Goal: Information Seeking & Learning: Find specific fact

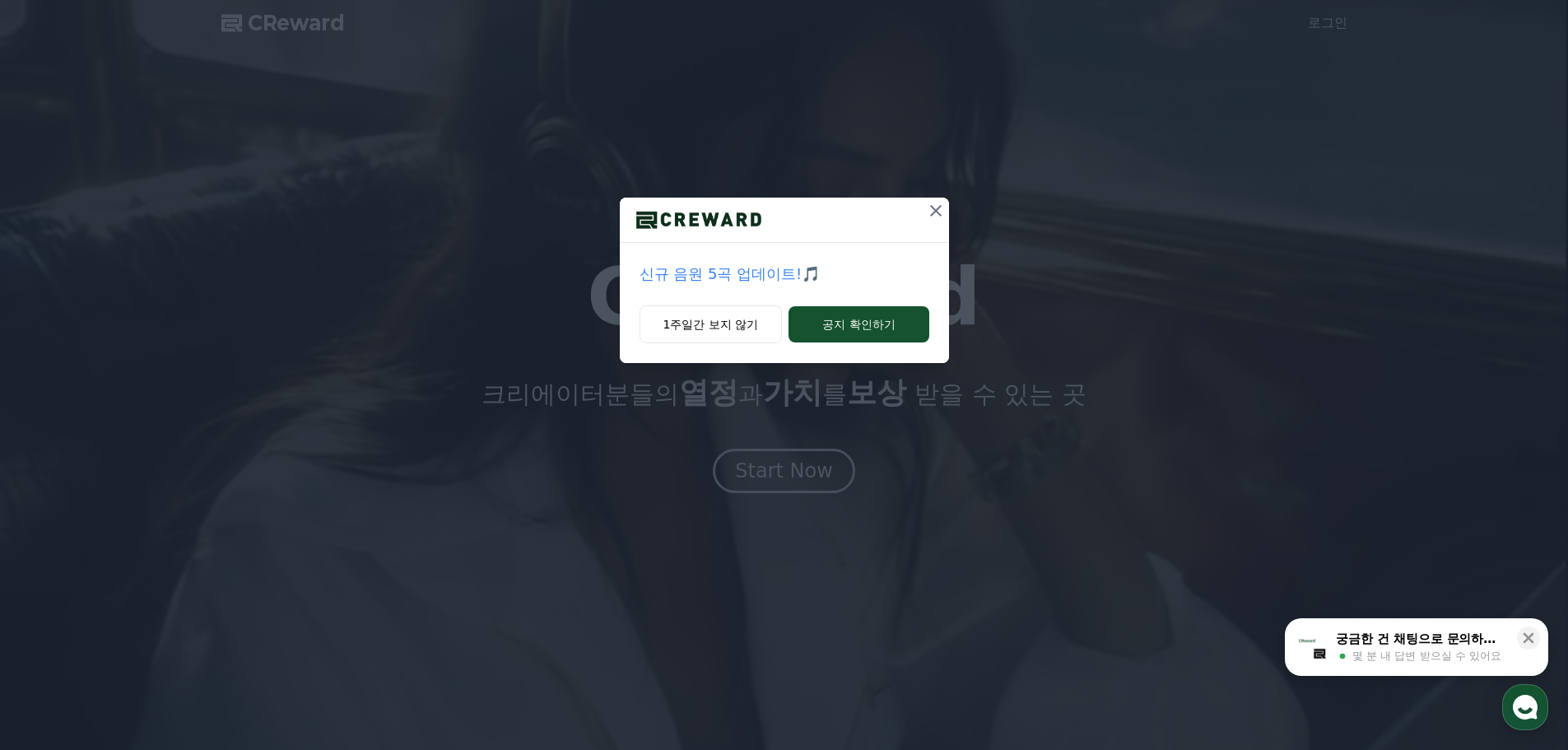
click at [938, 214] on icon at bounding box center [935, 210] width 20 height 20
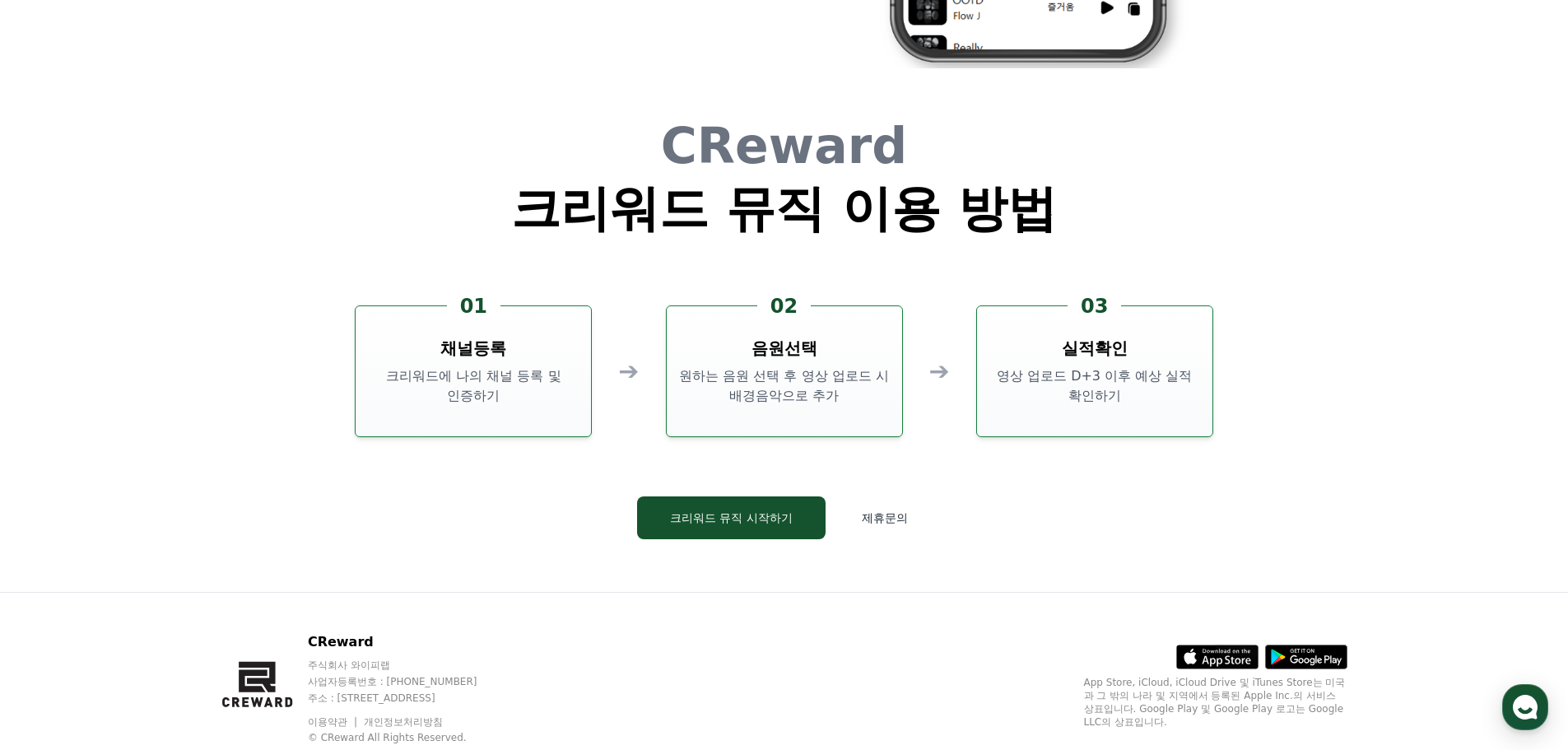
scroll to position [4443, 0]
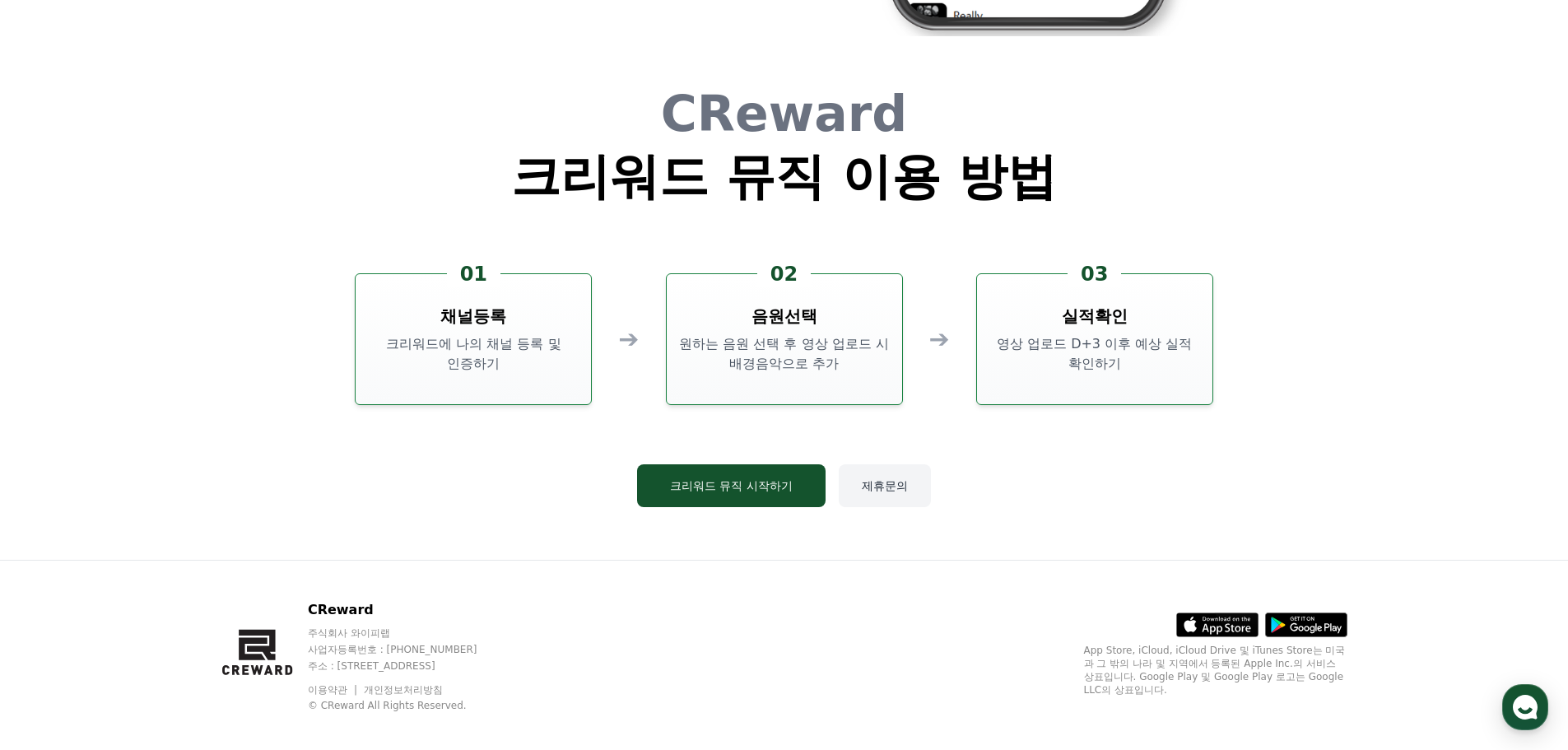
click at [910, 493] on button "제휴문의" at bounding box center [885, 485] width 92 height 42
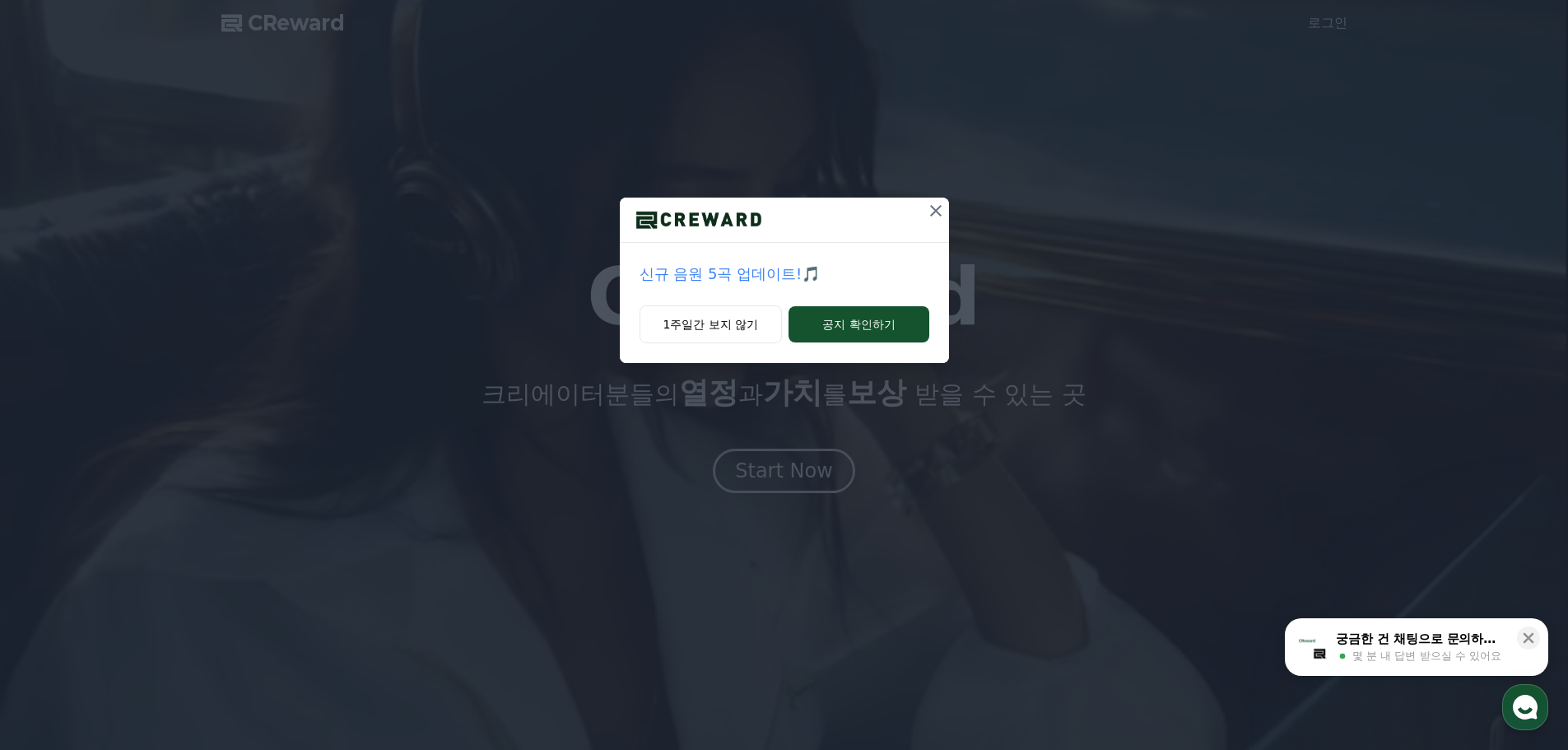
click at [936, 204] on icon at bounding box center [935, 210] width 20 height 20
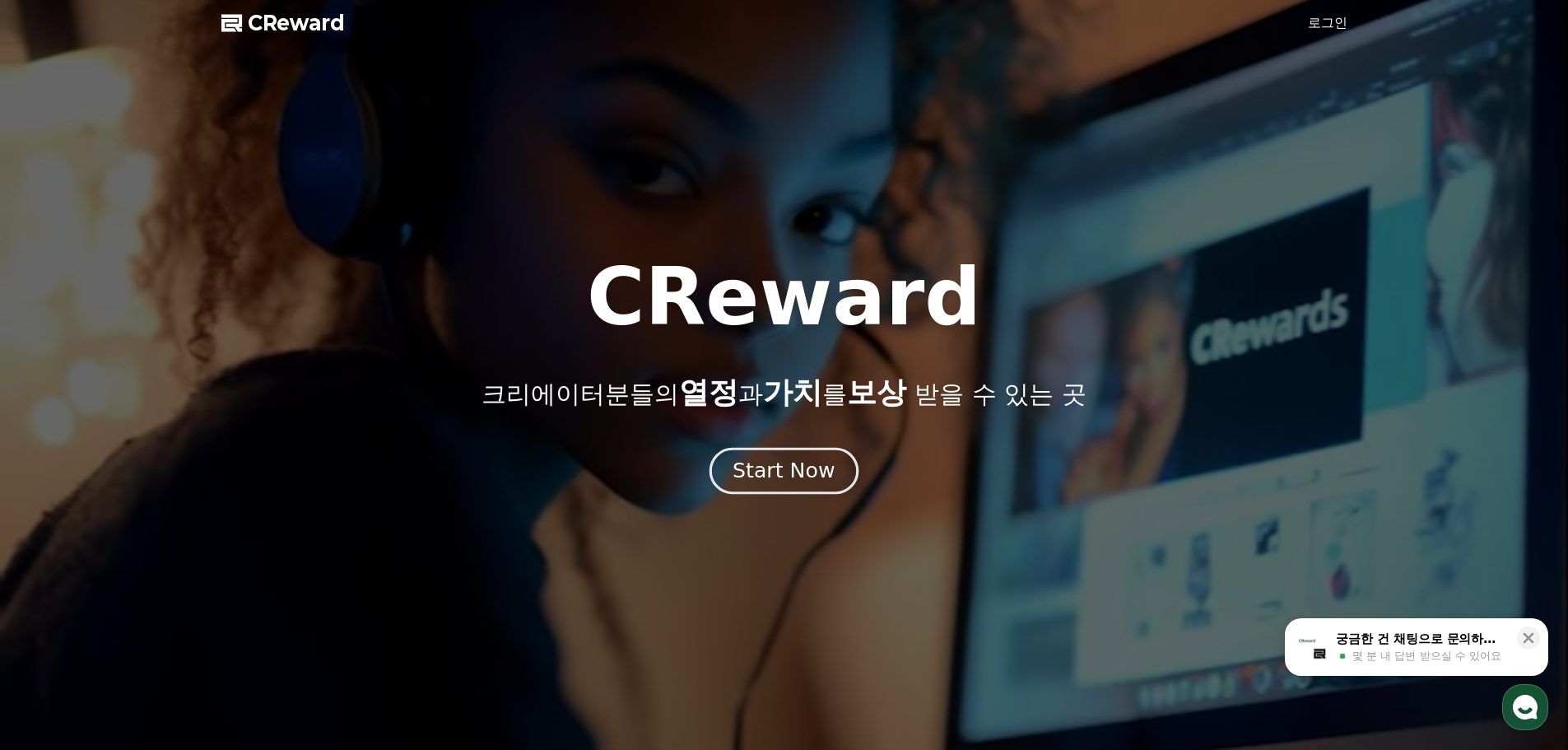
click at [811, 450] on button "Start Now" at bounding box center [784, 470] width 149 height 47
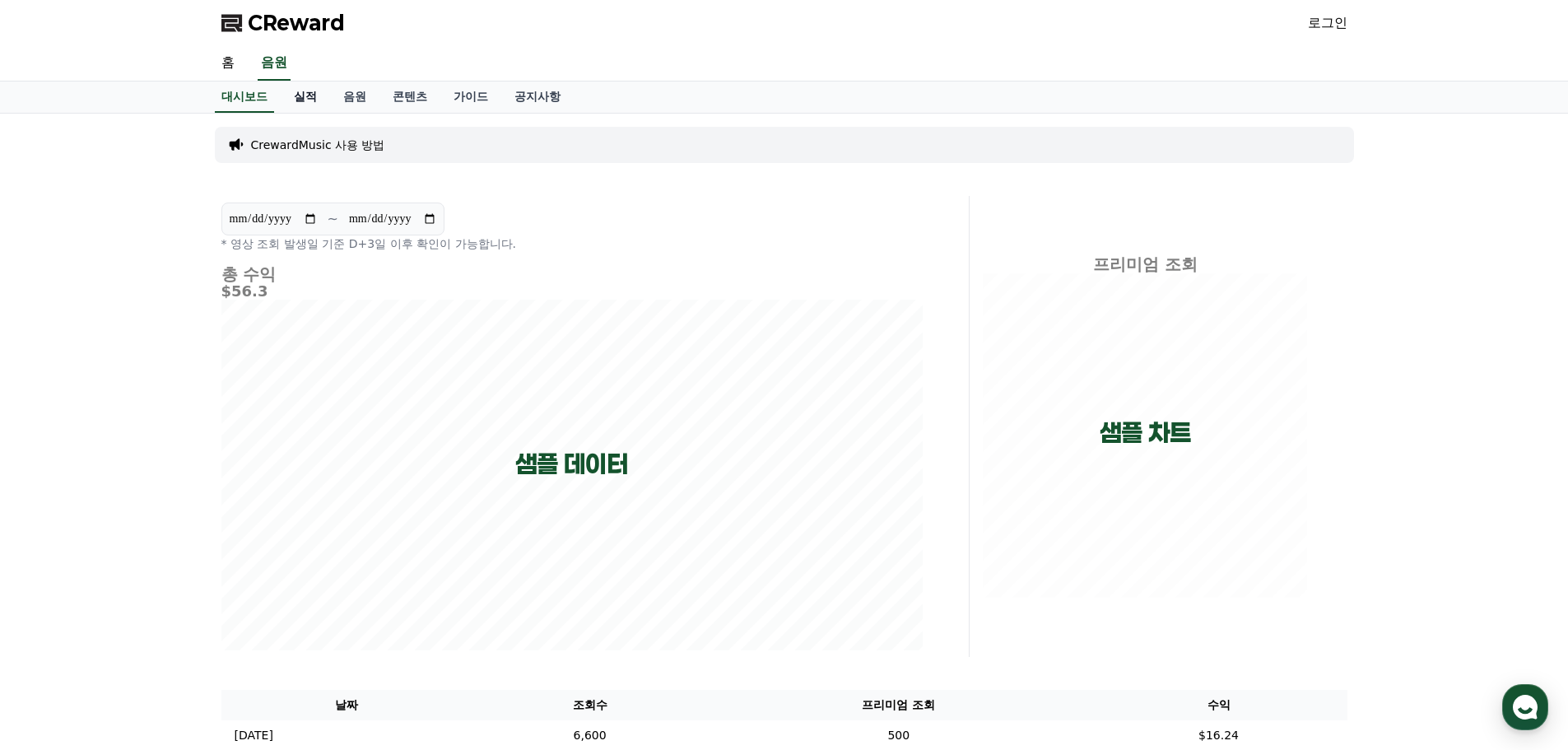
click at [281, 110] on link "실적" at bounding box center [305, 96] width 49 height 31
click at [298, 95] on link "실적" at bounding box center [305, 96] width 36 height 31
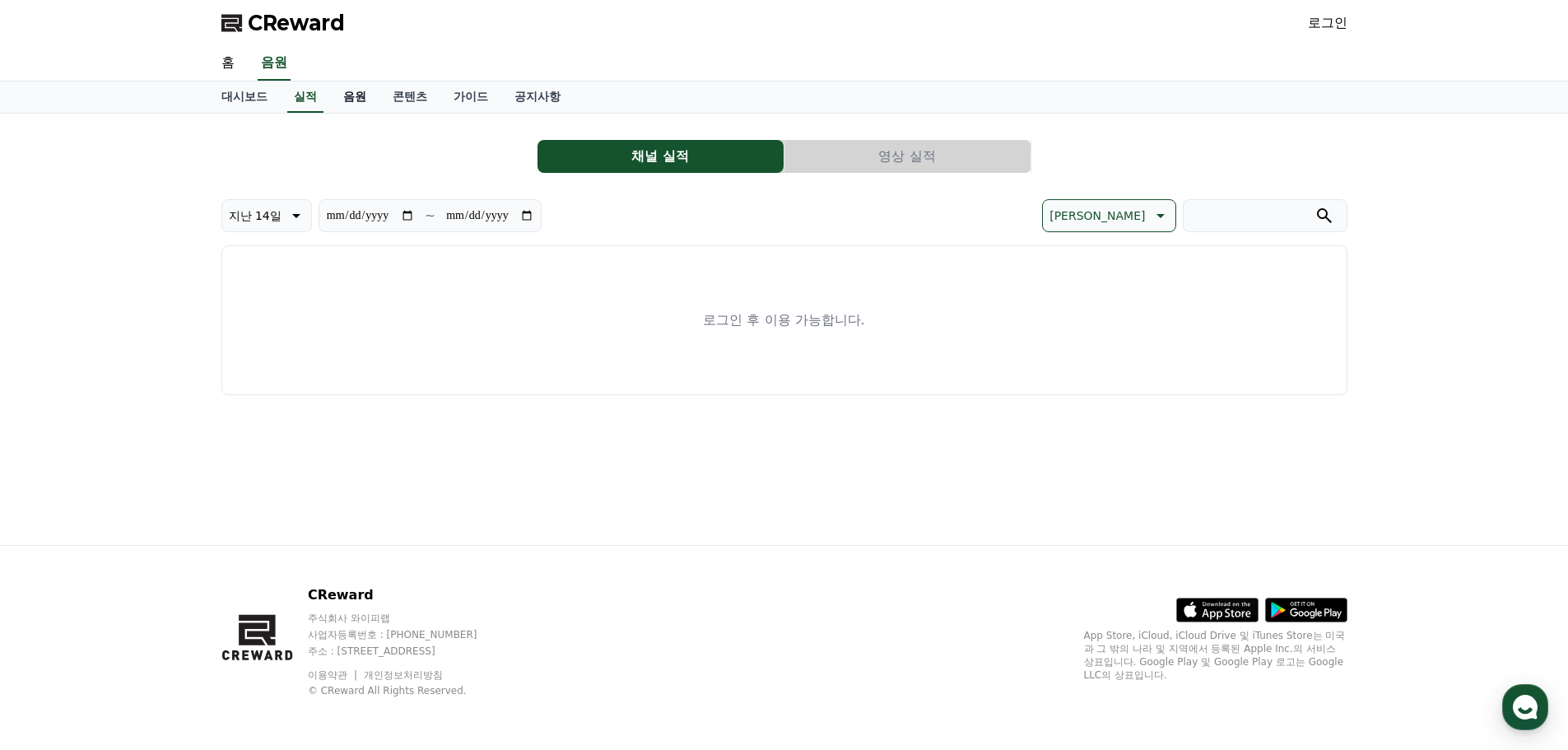
click at [366, 99] on link "음원" at bounding box center [354, 96] width 49 height 31
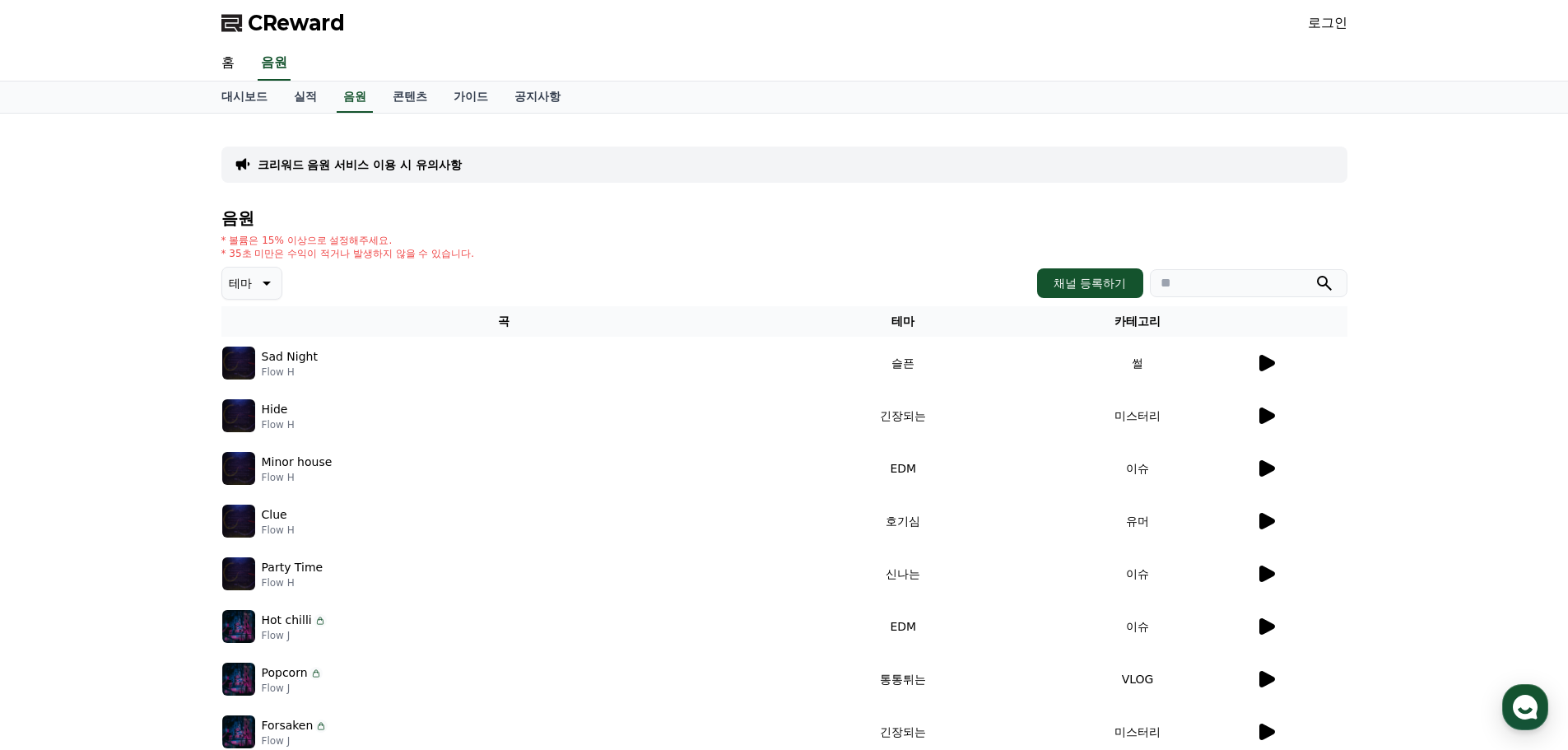
click at [1270, 355] on icon at bounding box center [1266, 363] width 20 height 20
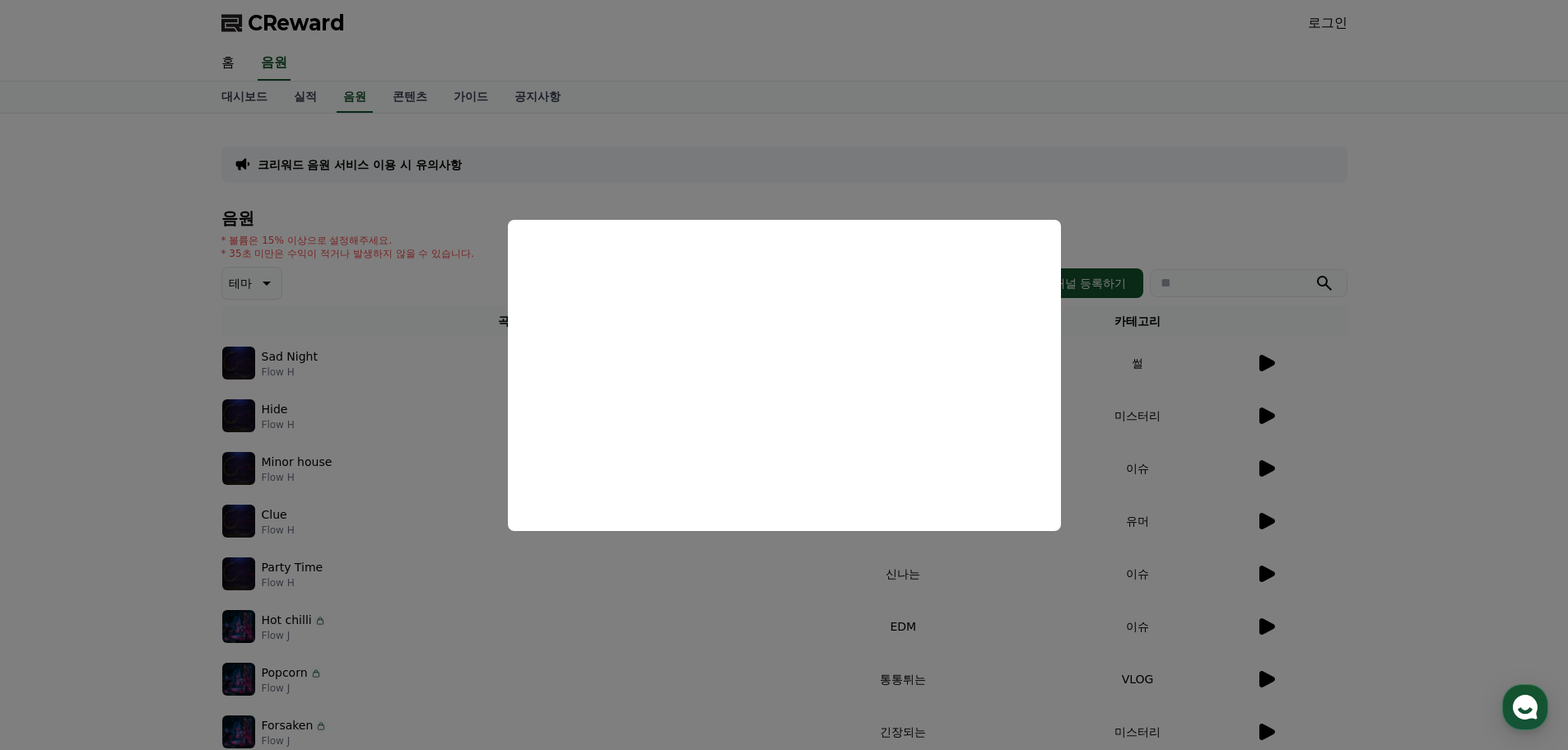
click at [789, 568] on button "close modal" at bounding box center [784, 375] width 1568 height 750
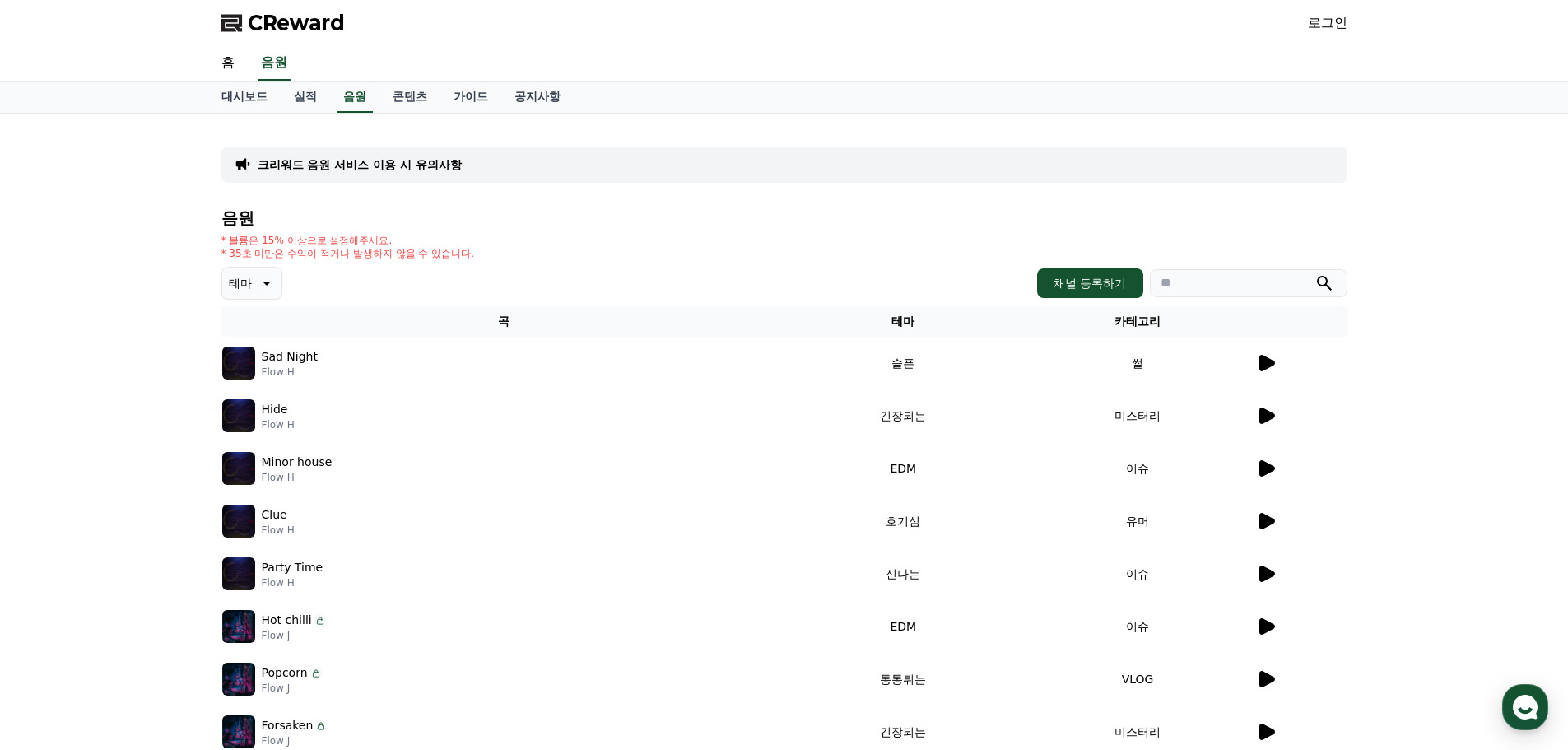
click at [1265, 416] on icon at bounding box center [1266, 415] width 16 height 16
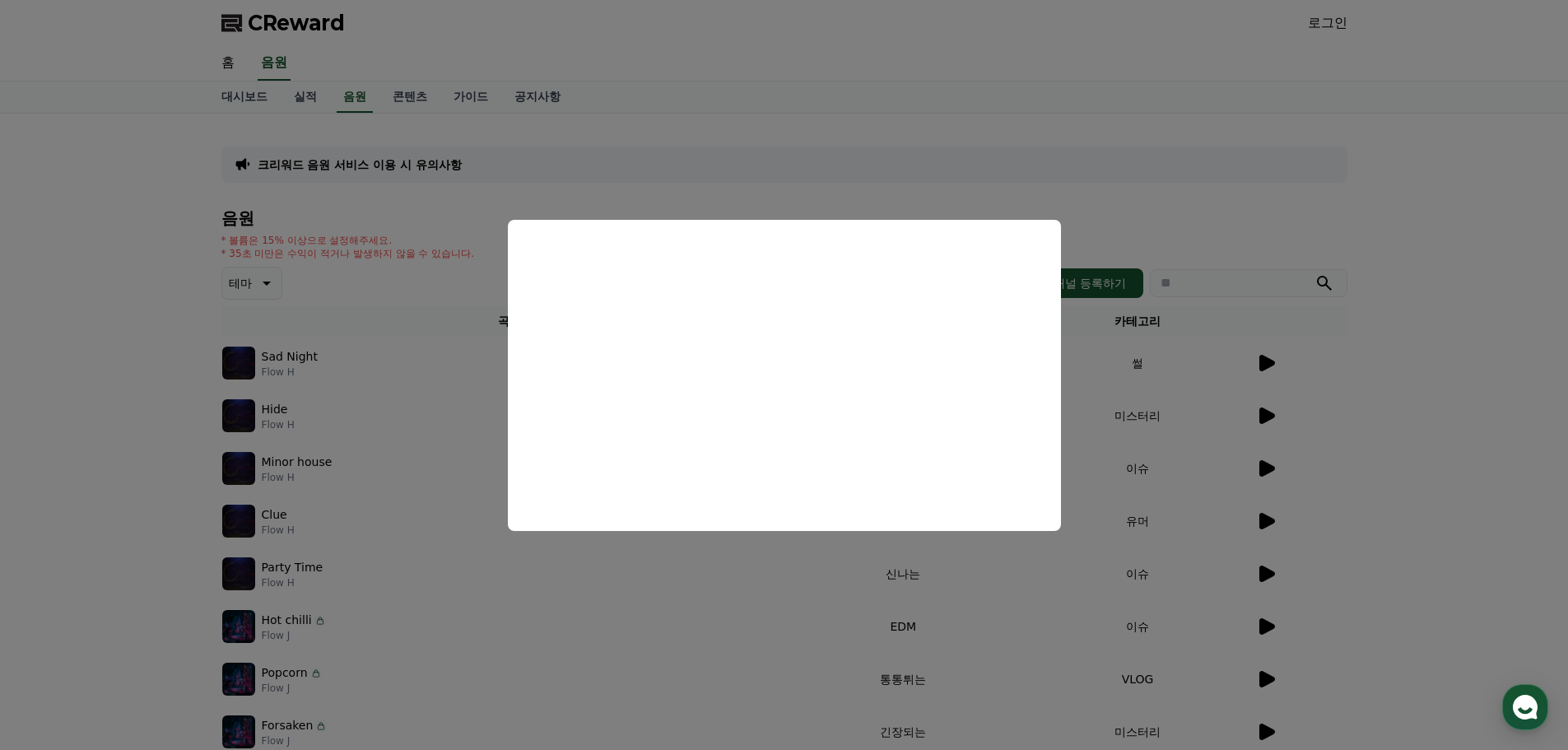
click at [624, 650] on button "close modal" at bounding box center [784, 375] width 1568 height 750
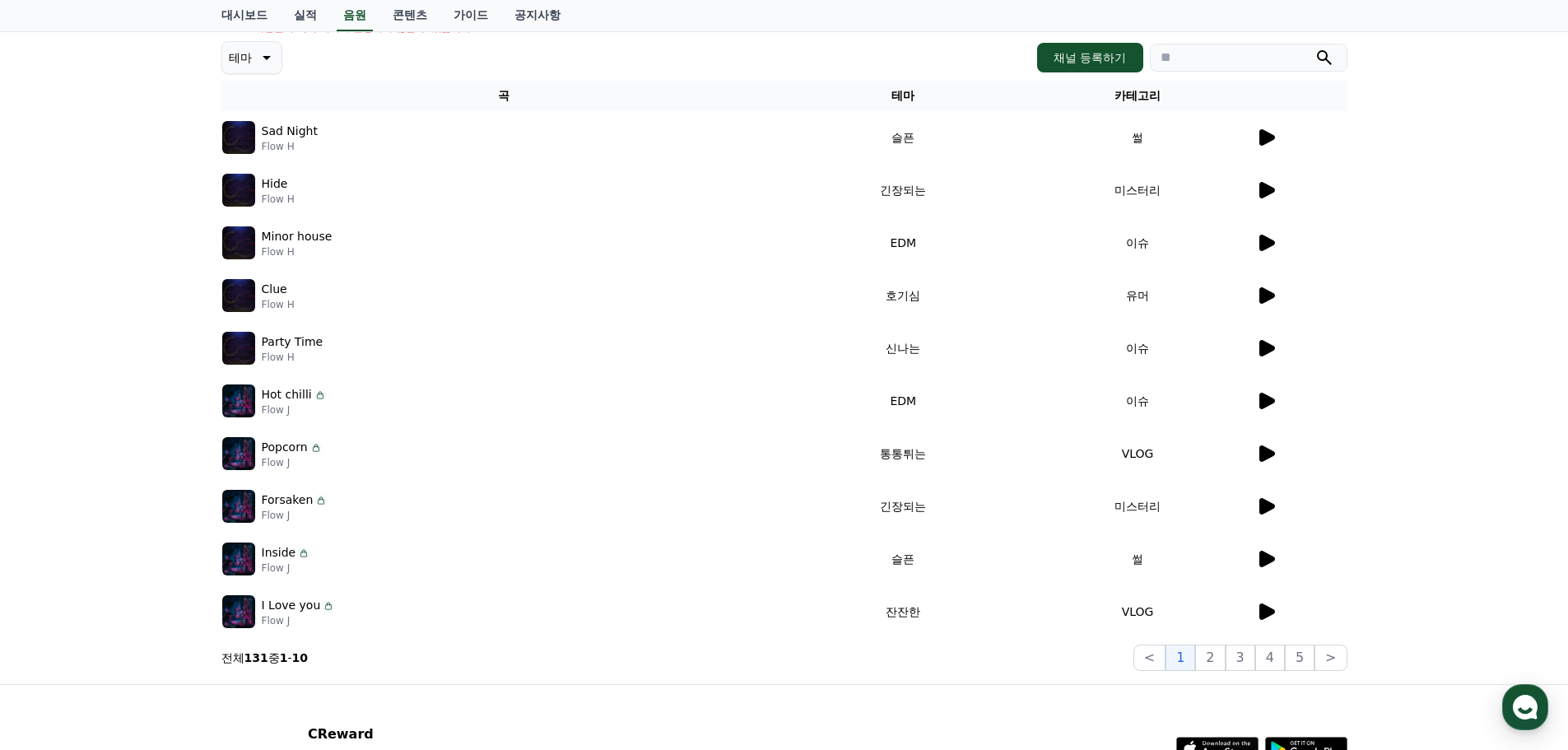
scroll to position [329, 0]
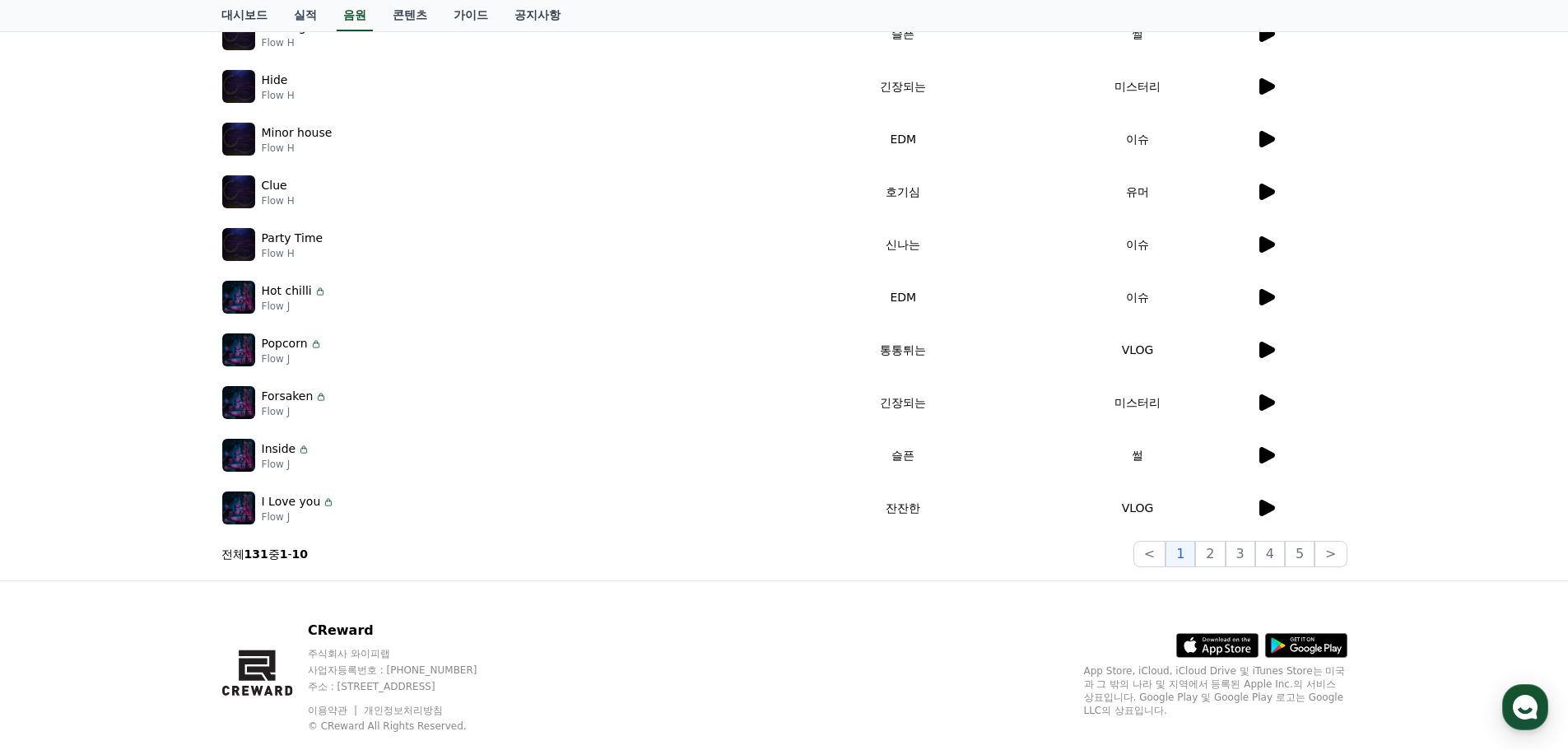
click at [1270, 406] on icon at bounding box center [1266, 402] width 20 height 20
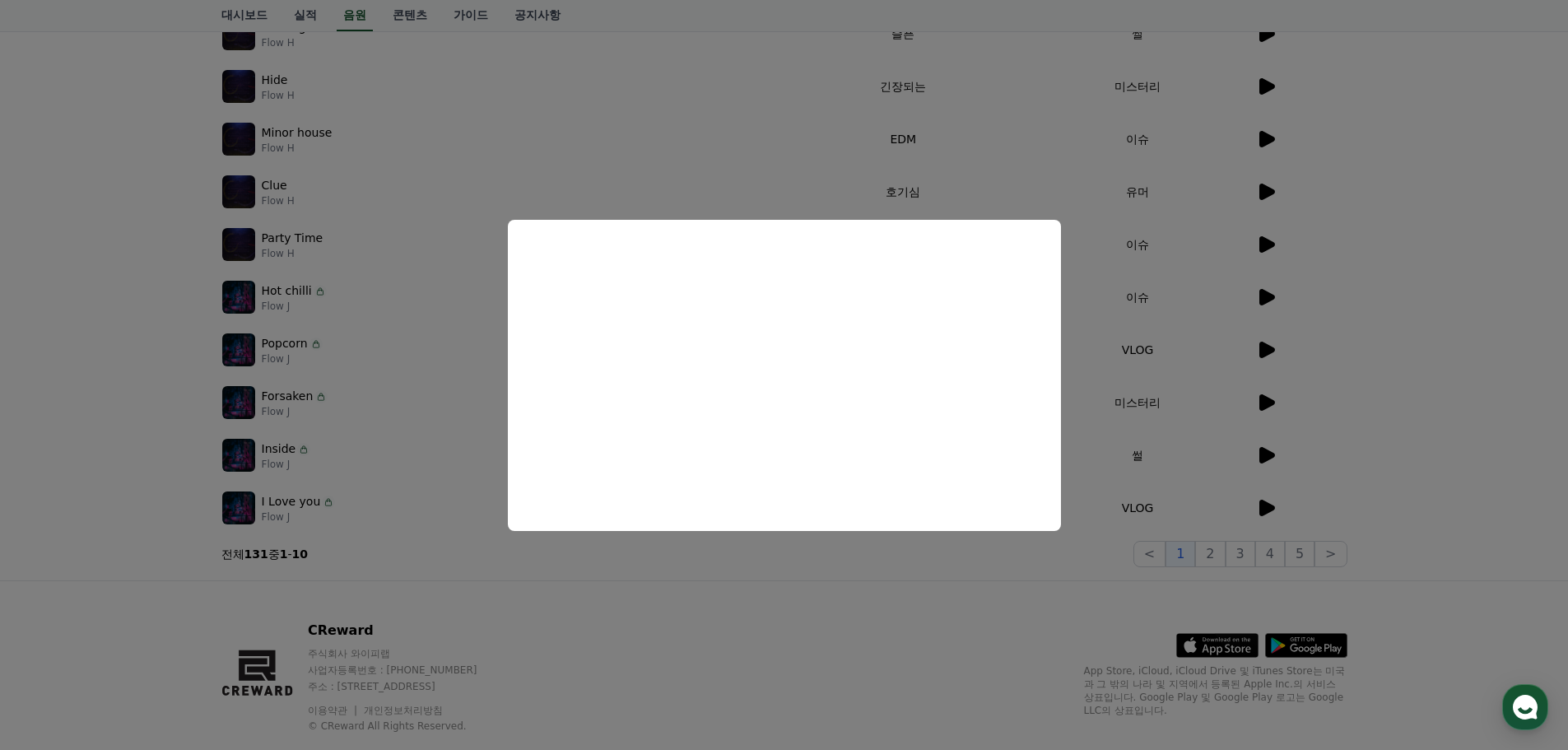
click at [688, 563] on button "close modal" at bounding box center [784, 375] width 1568 height 750
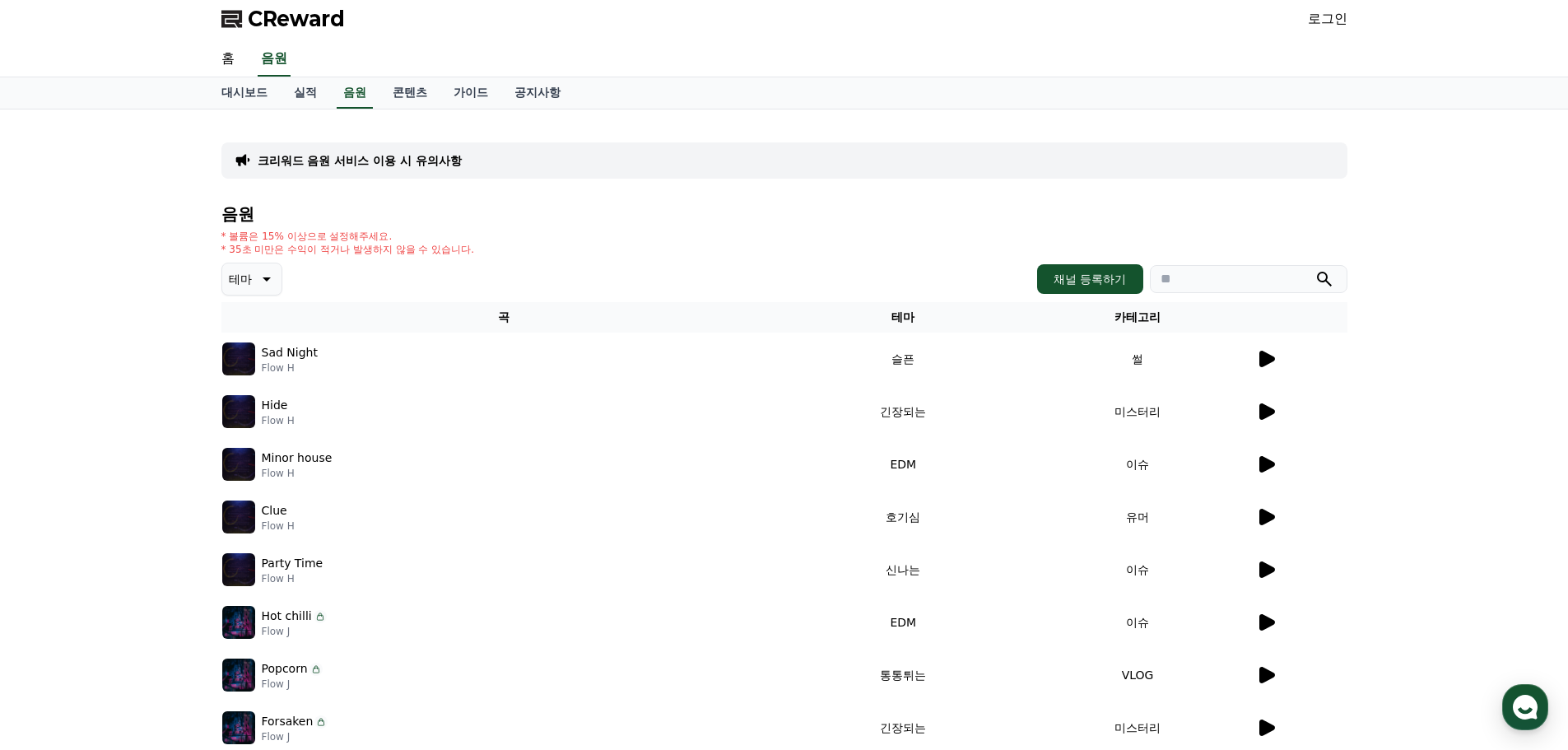
scroll to position [0, 0]
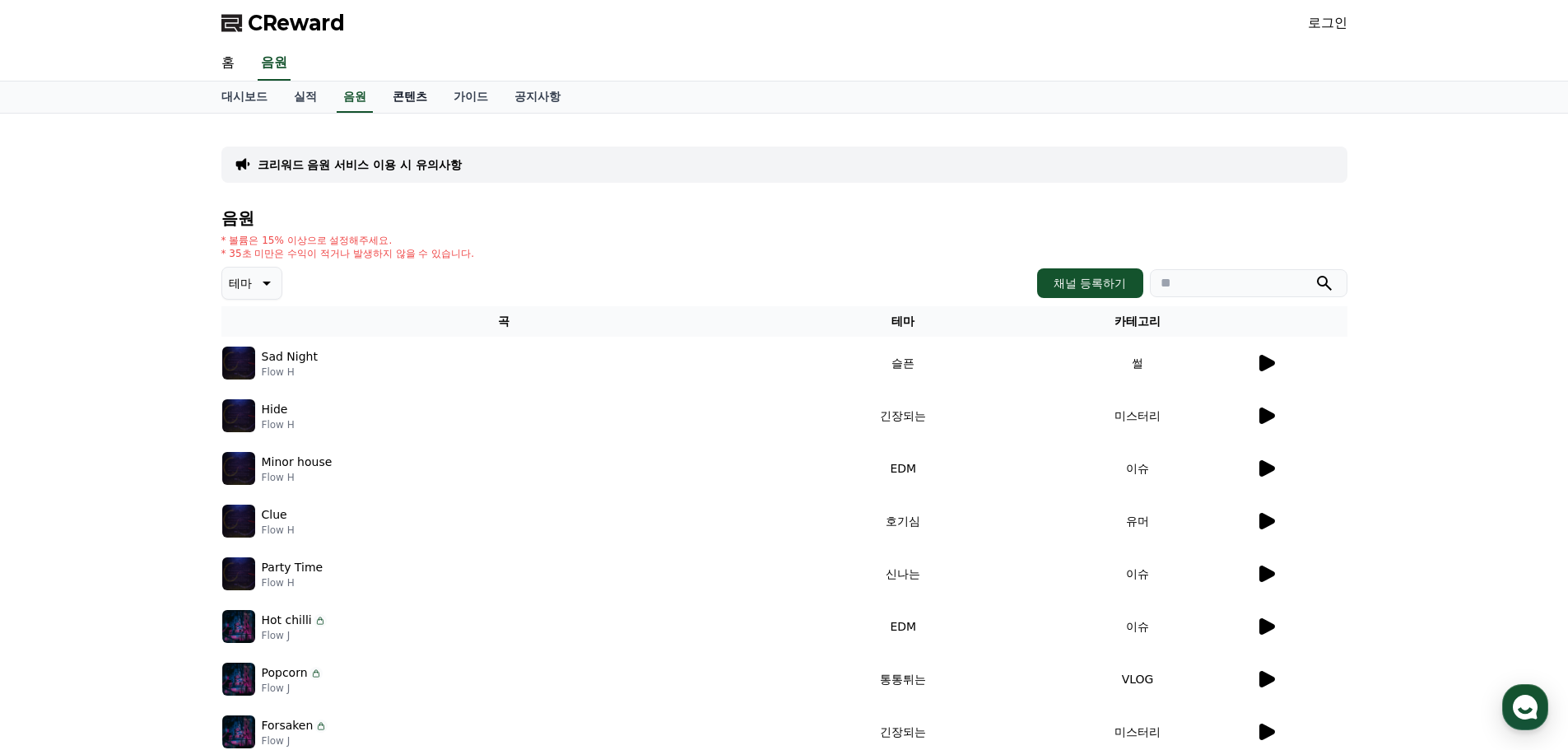
click at [431, 103] on link "콘텐츠" at bounding box center [410, 96] width 61 height 31
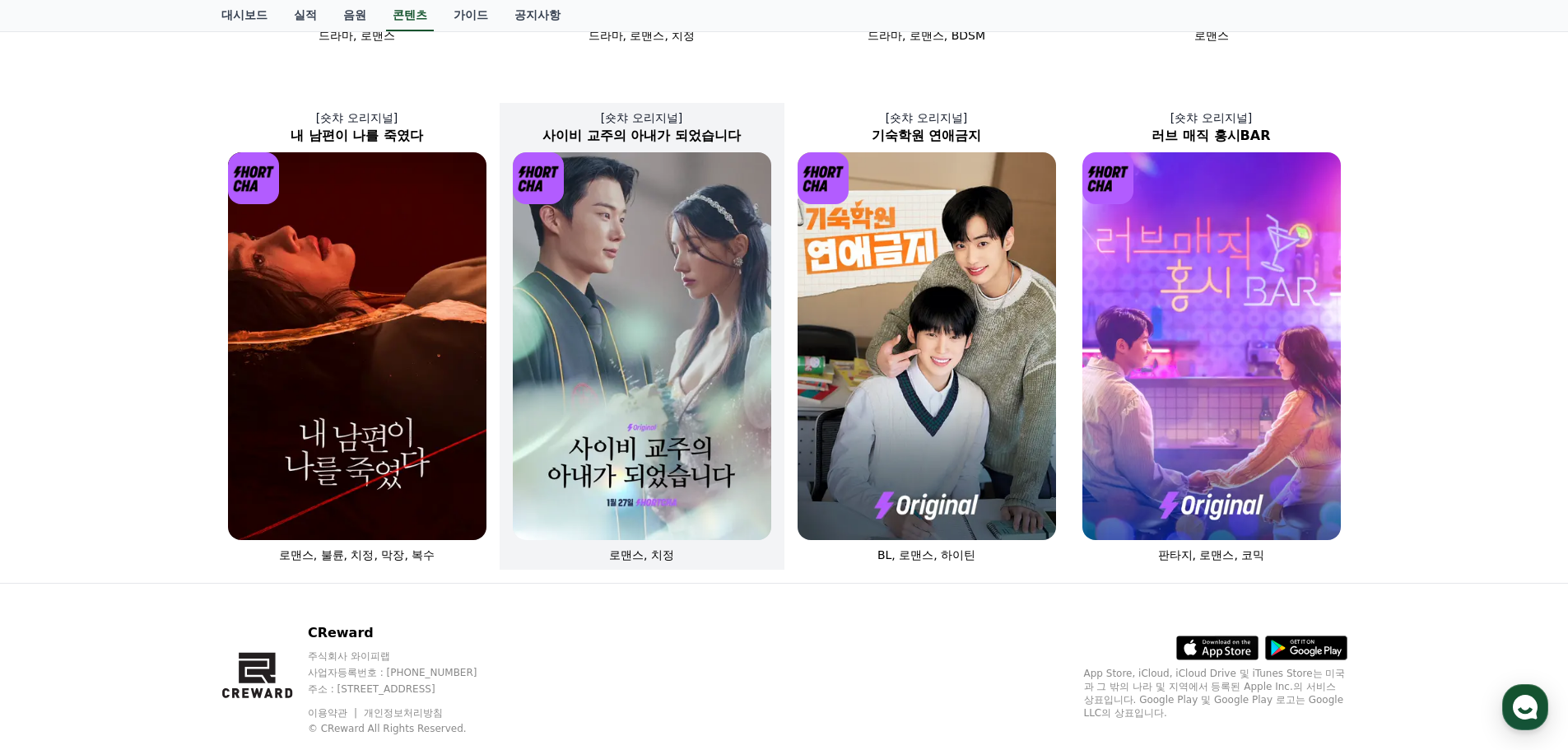
scroll to position [600, 0]
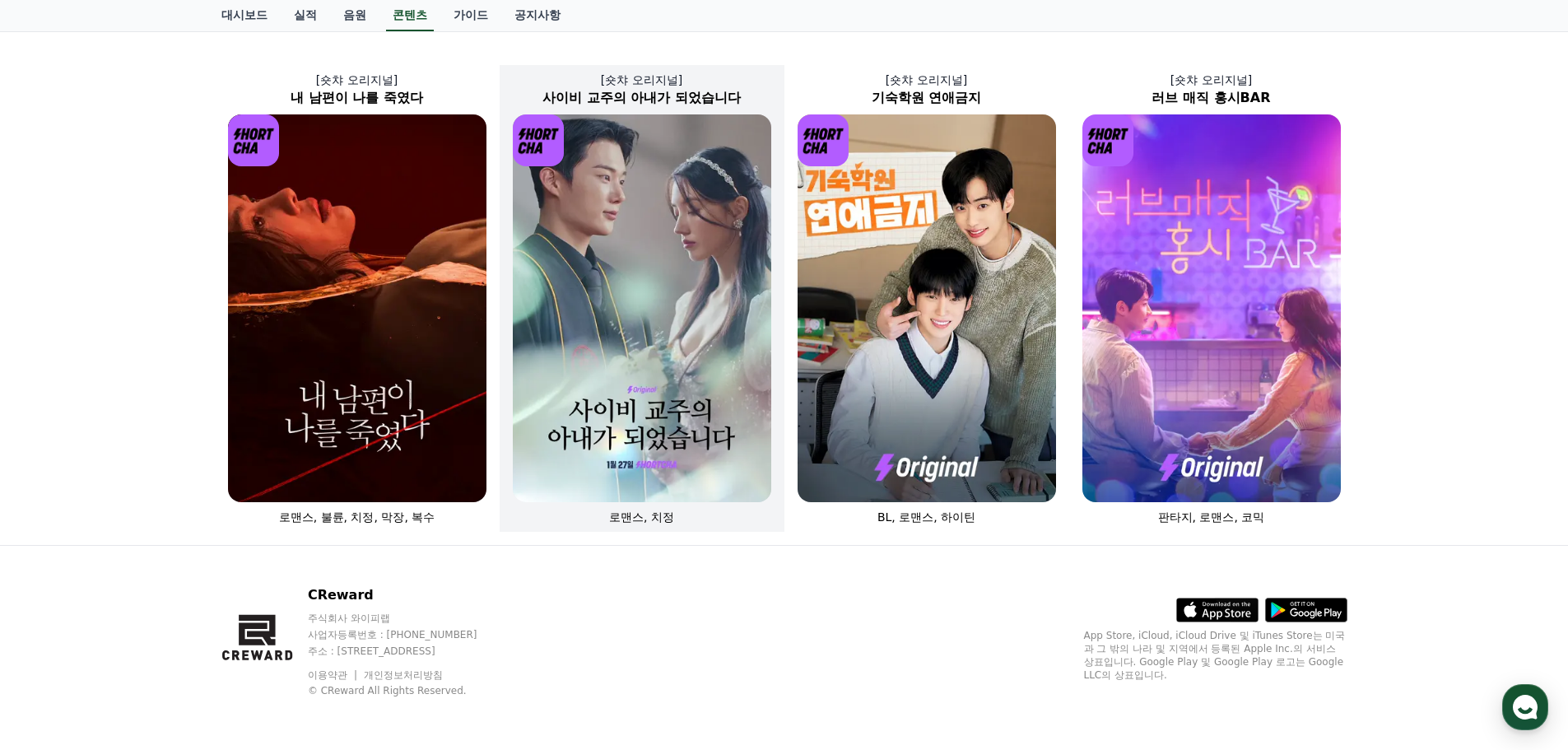
click at [618, 353] on img at bounding box center [642, 307] width 258 height 387
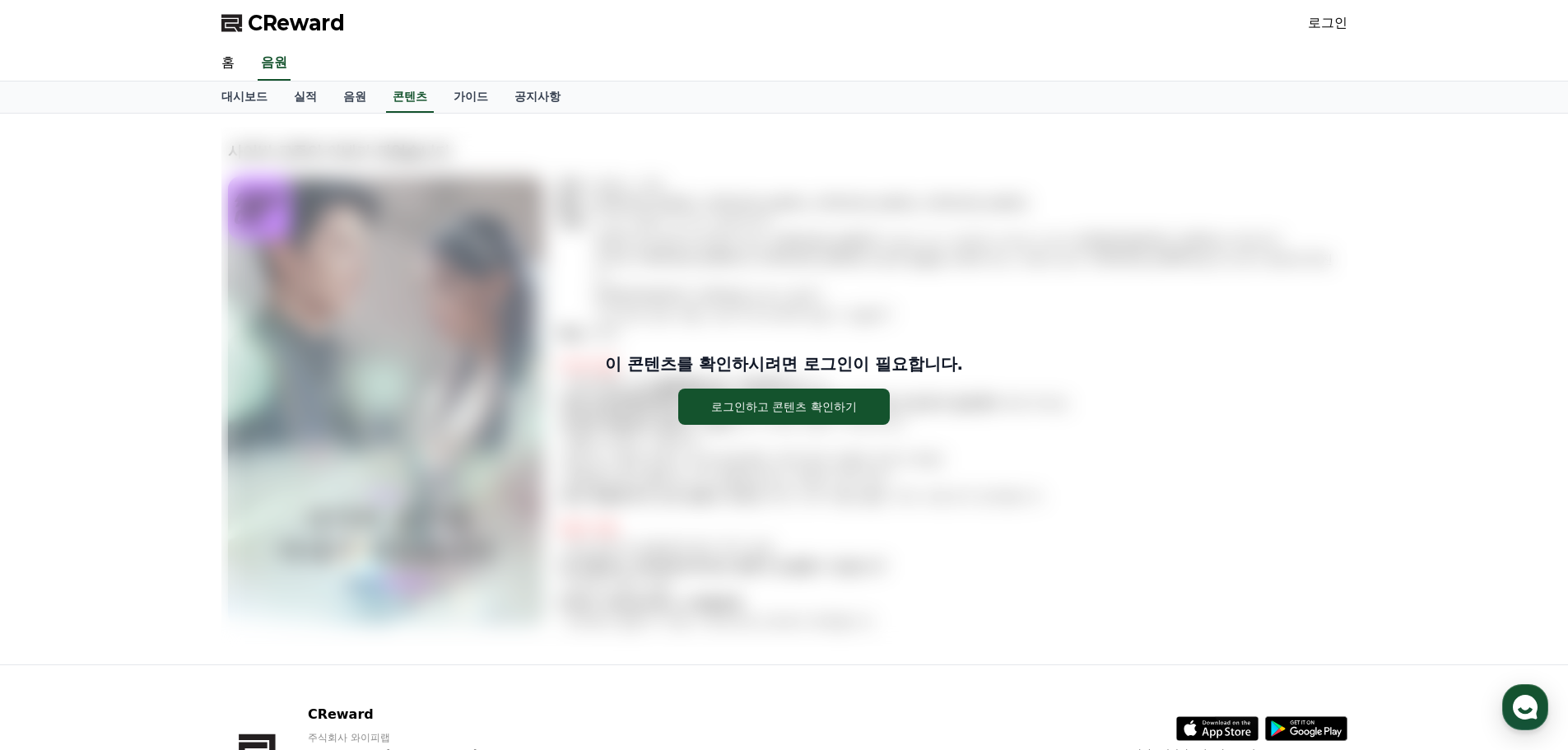
drag, startPoint x: 620, startPoint y: 365, endPoint x: 581, endPoint y: 336, distance: 48.6
click at [458, 102] on link "가이드" at bounding box center [470, 96] width 61 height 31
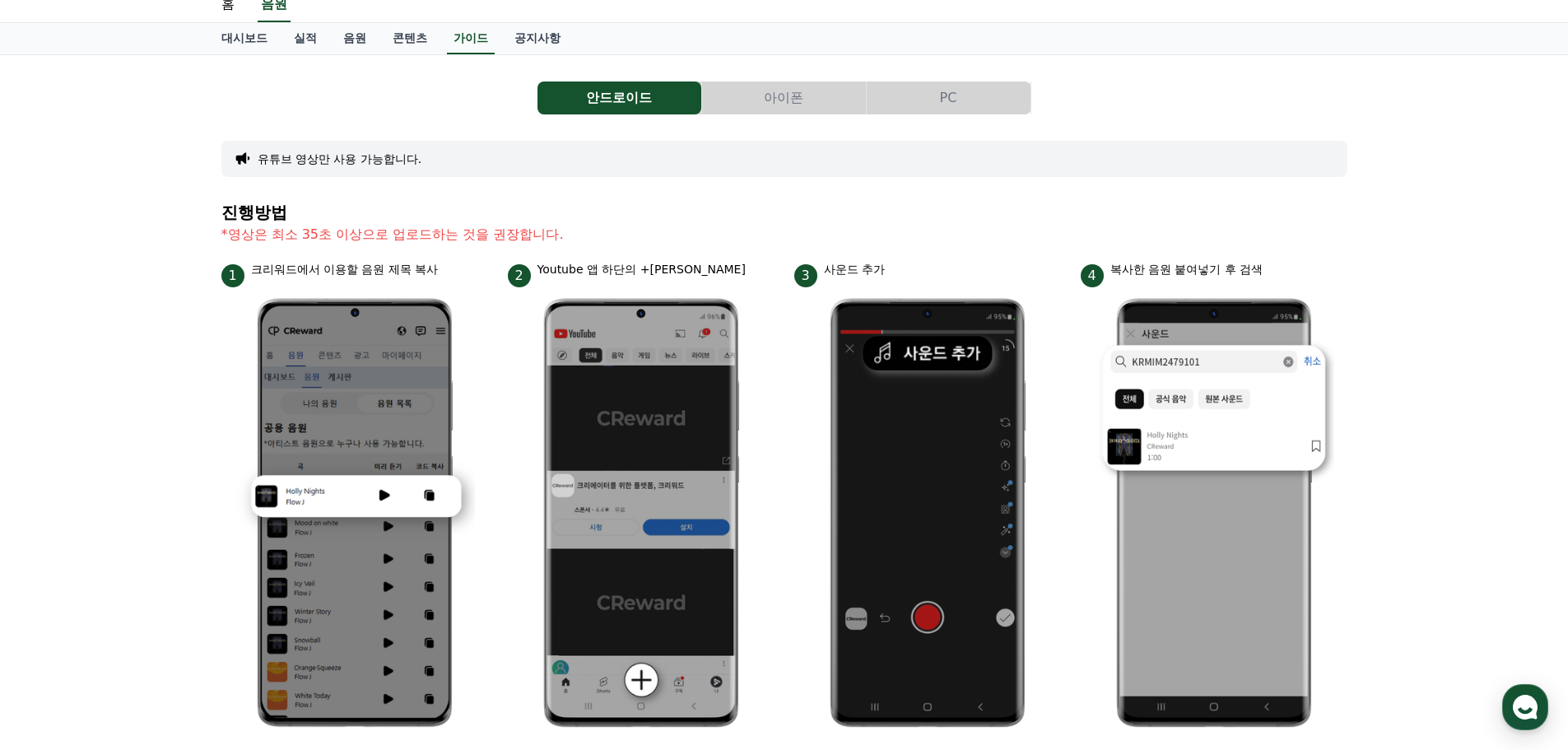
scroll to position [31, 0]
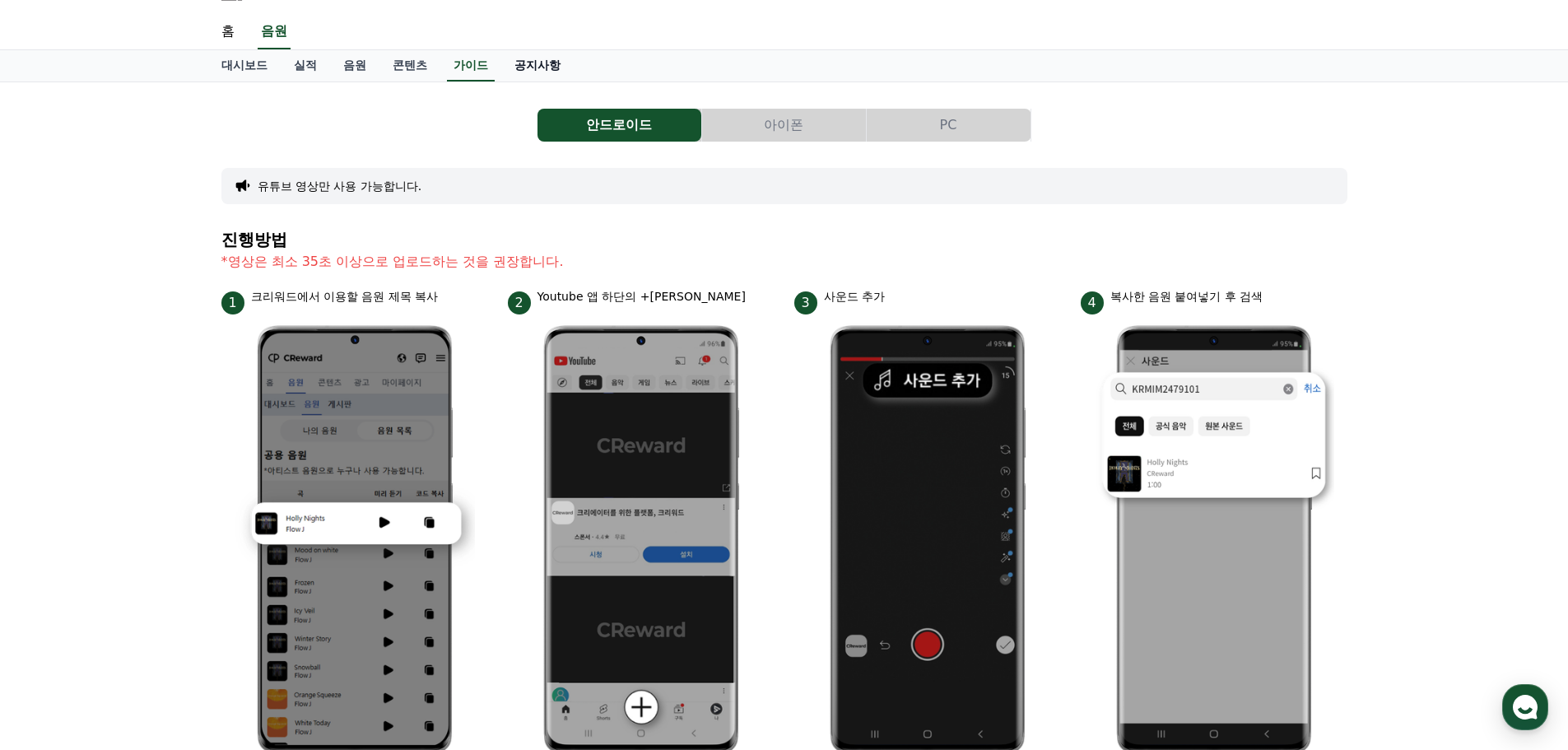
click at [556, 58] on link "공지사항" at bounding box center [537, 65] width 73 height 31
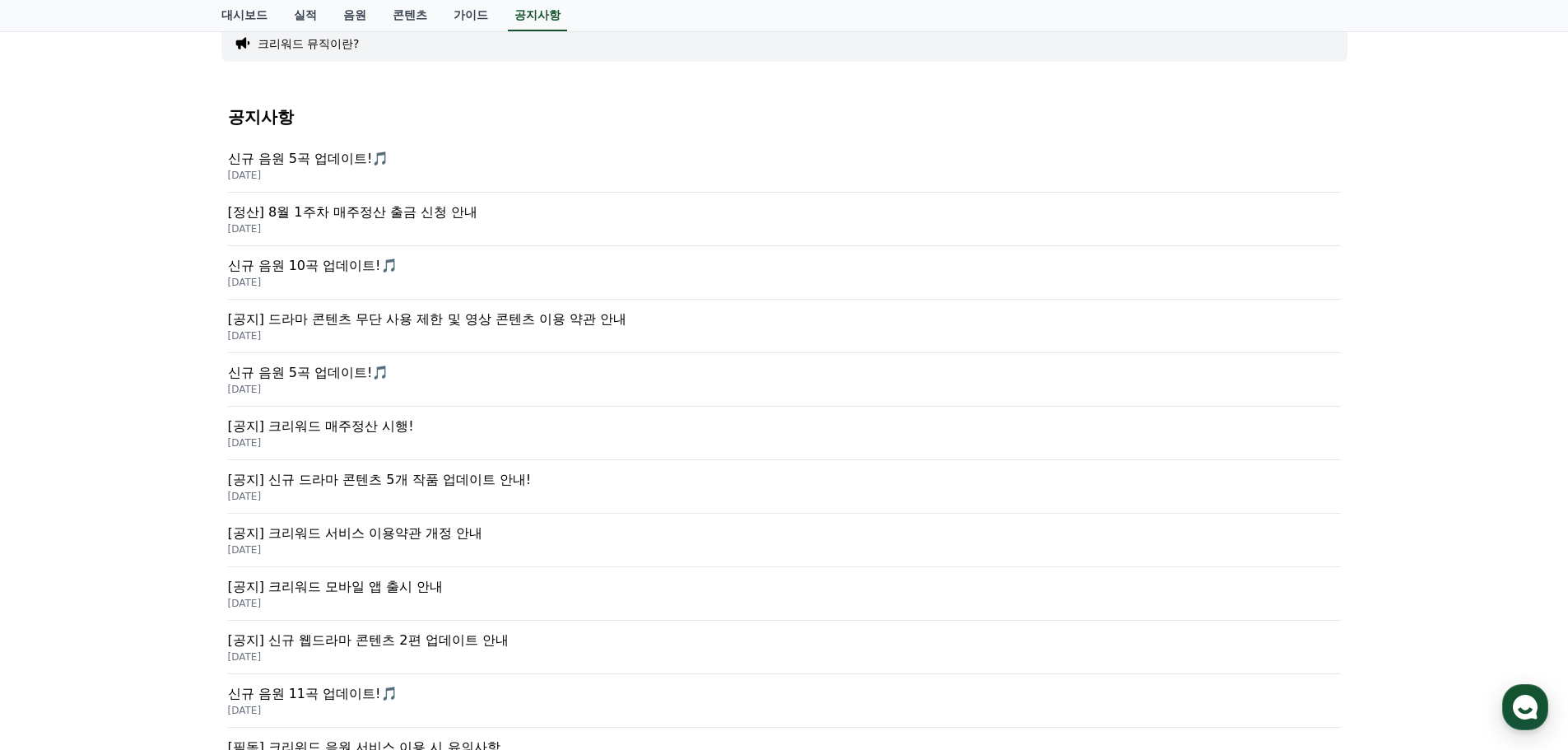
scroll to position [85, 0]
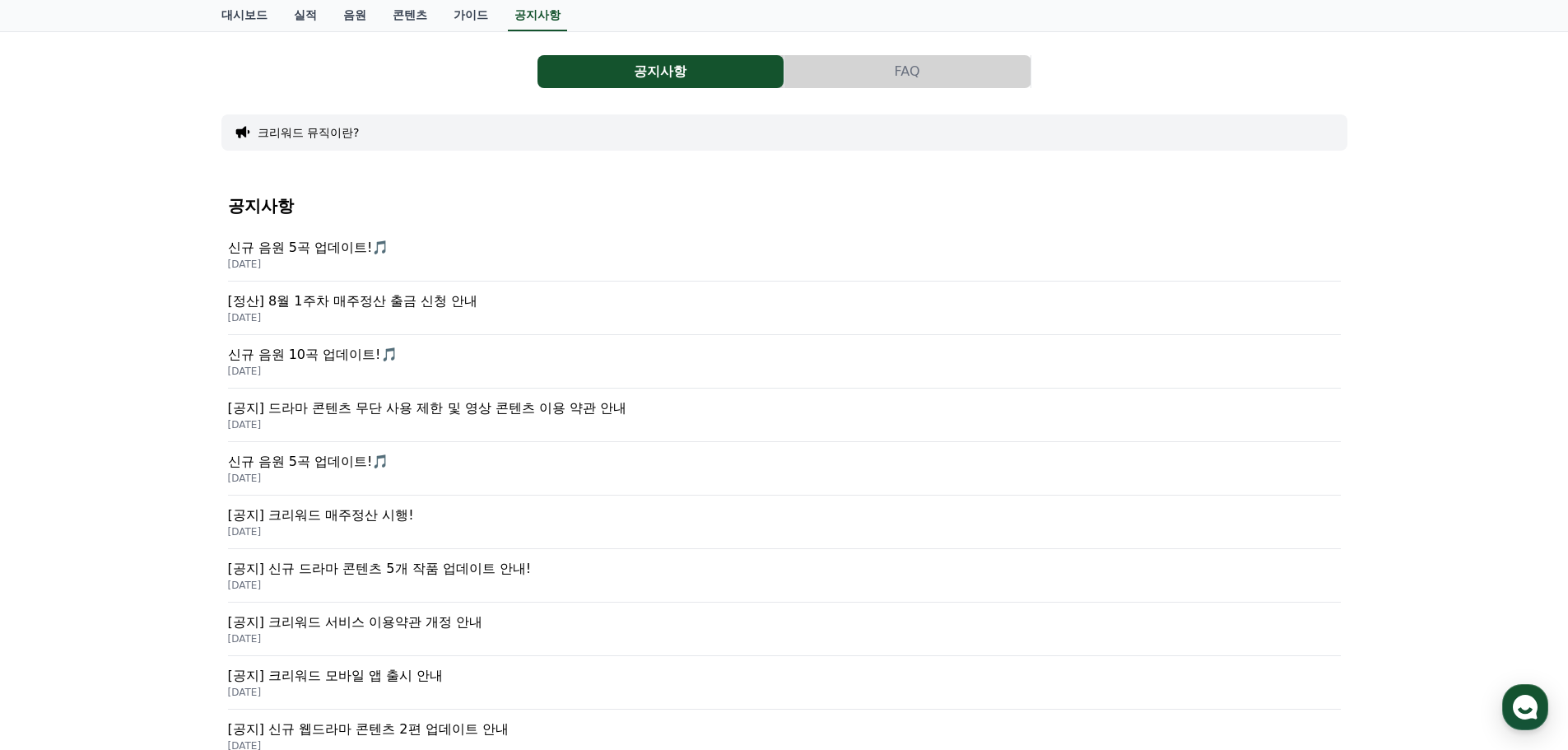
click at [412, 311] on p "2025-08-13" at bounding box center [784, 318] width 1113 height 13
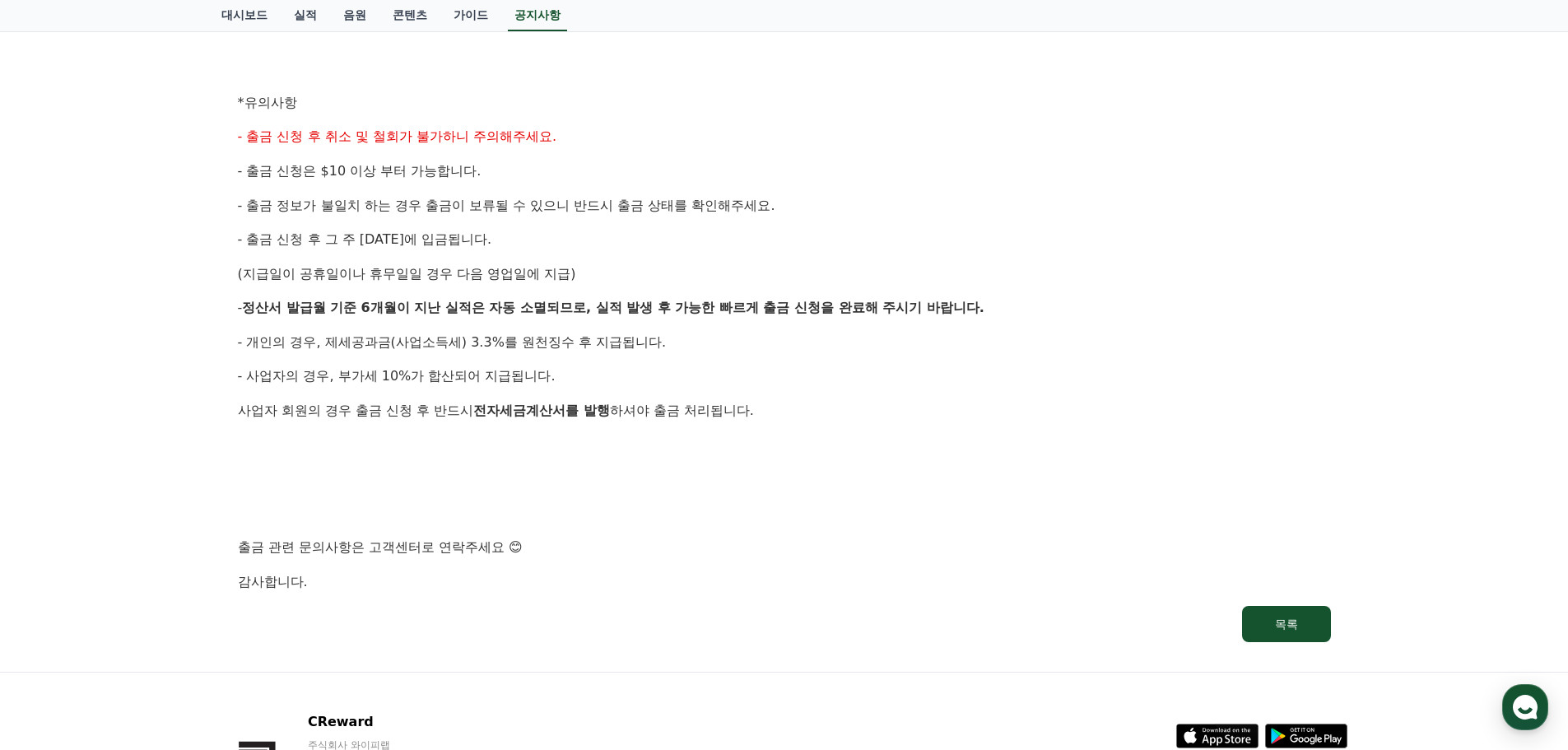
scroll to position [798, 0]
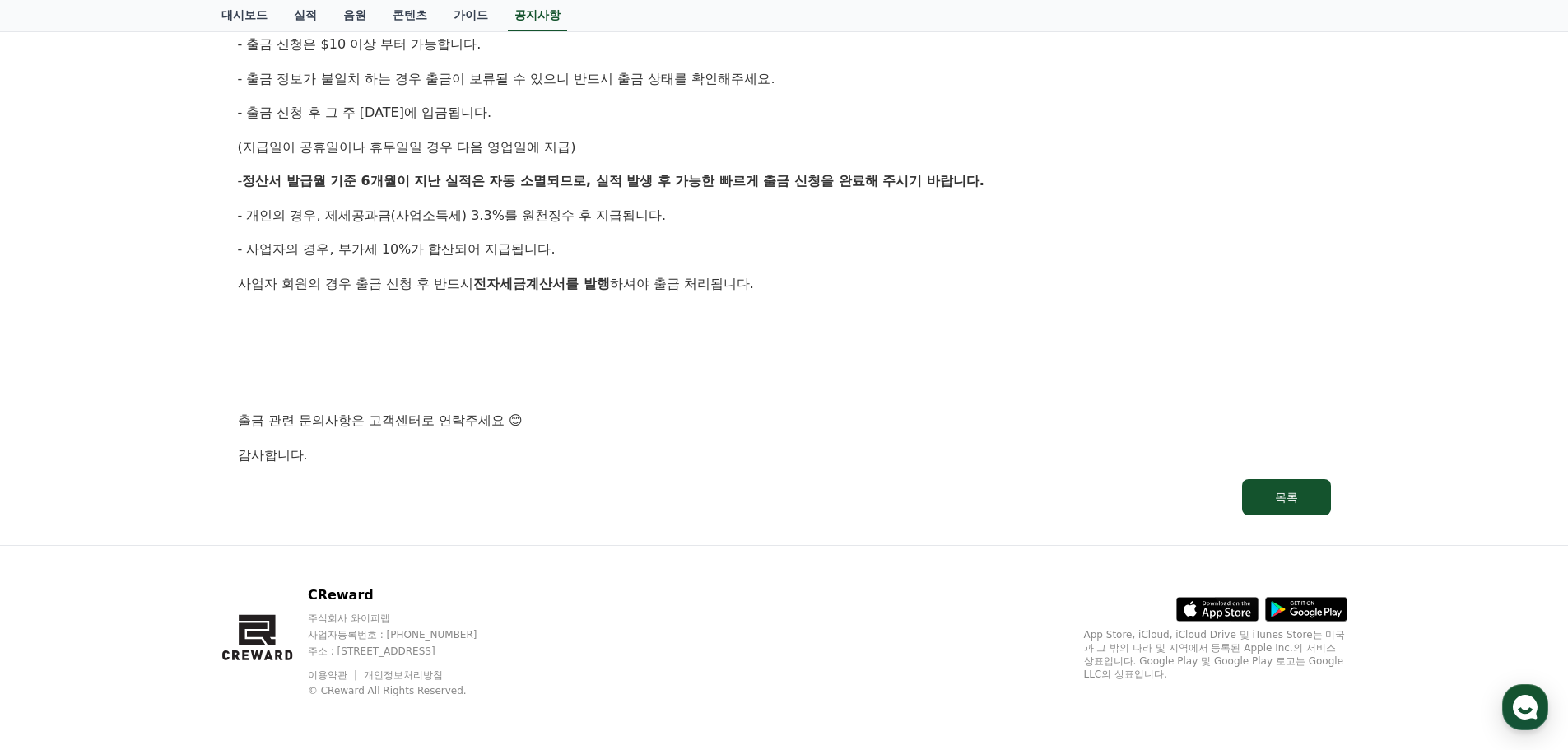
drag, startPoint x: 407, startPoint y: 614, endPoint x: 315, endPoint y: 620, distance: 92.2
click at [315, 620] on p "주식회사 와이피랩" at bounding box center [408, 618] width 201 height 13
copy p "주식회사 와이피랩"
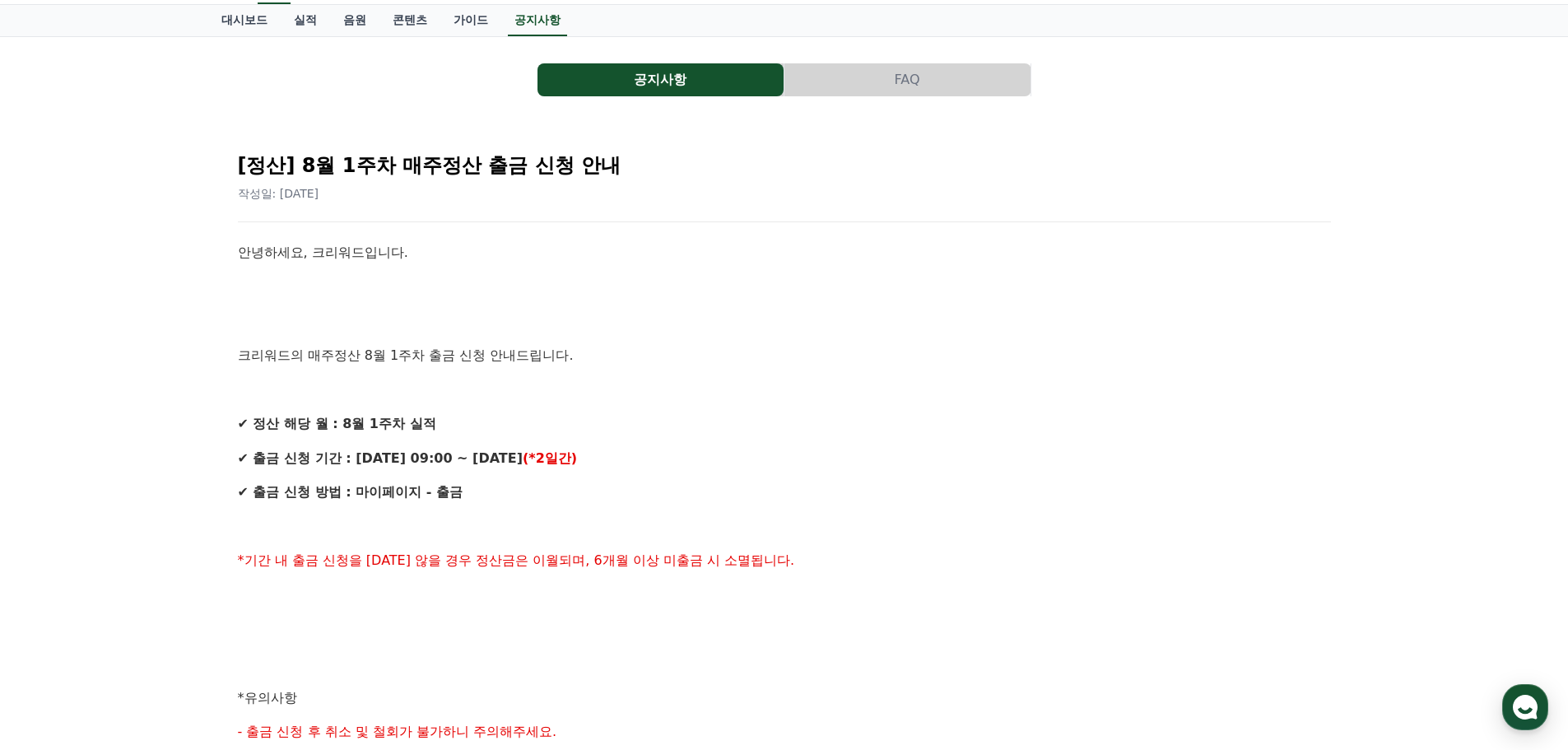
scroll to position [165, 0]
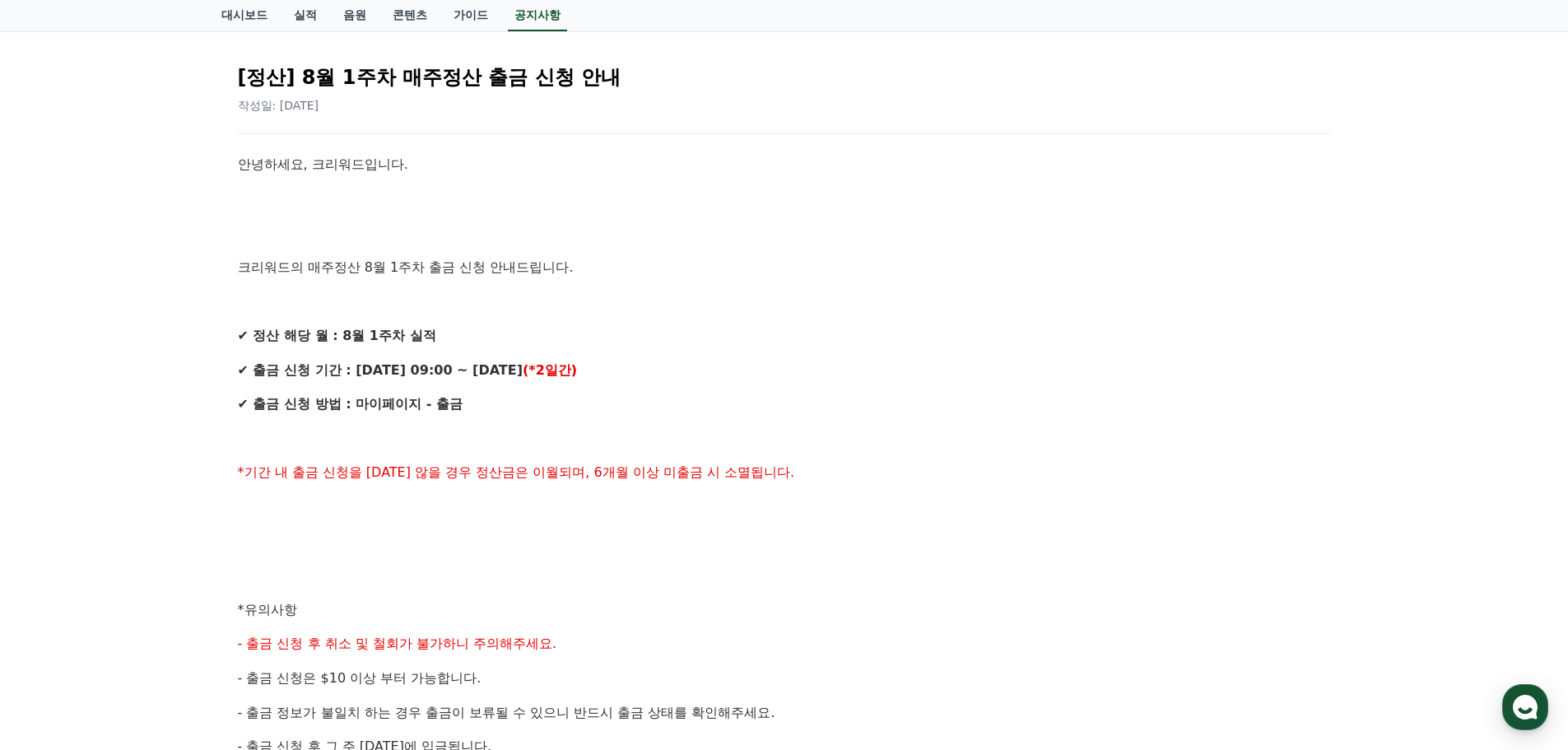
drag, startPoint x: 919, startPoint y: 305, endPoint x: 206, endPoint y: 377, distance: 716.6
click at [202, 377] on div "공지사항 FAQ [정산] 8월 1주차 매주정산 출금 신청 안내 작성일: 2025-08-13 안녕하세요, 크리워드입니다. 크리워드의 매주정산 8…" at bounding box center [784, 563] width 1568 height 1230
click at [451, 374] on strong "✔ 출금 신청 기간 : 8/13 (수) 09:00 ~ 8/14 (목)" at bounding box center [380, 369] width 285 height 16
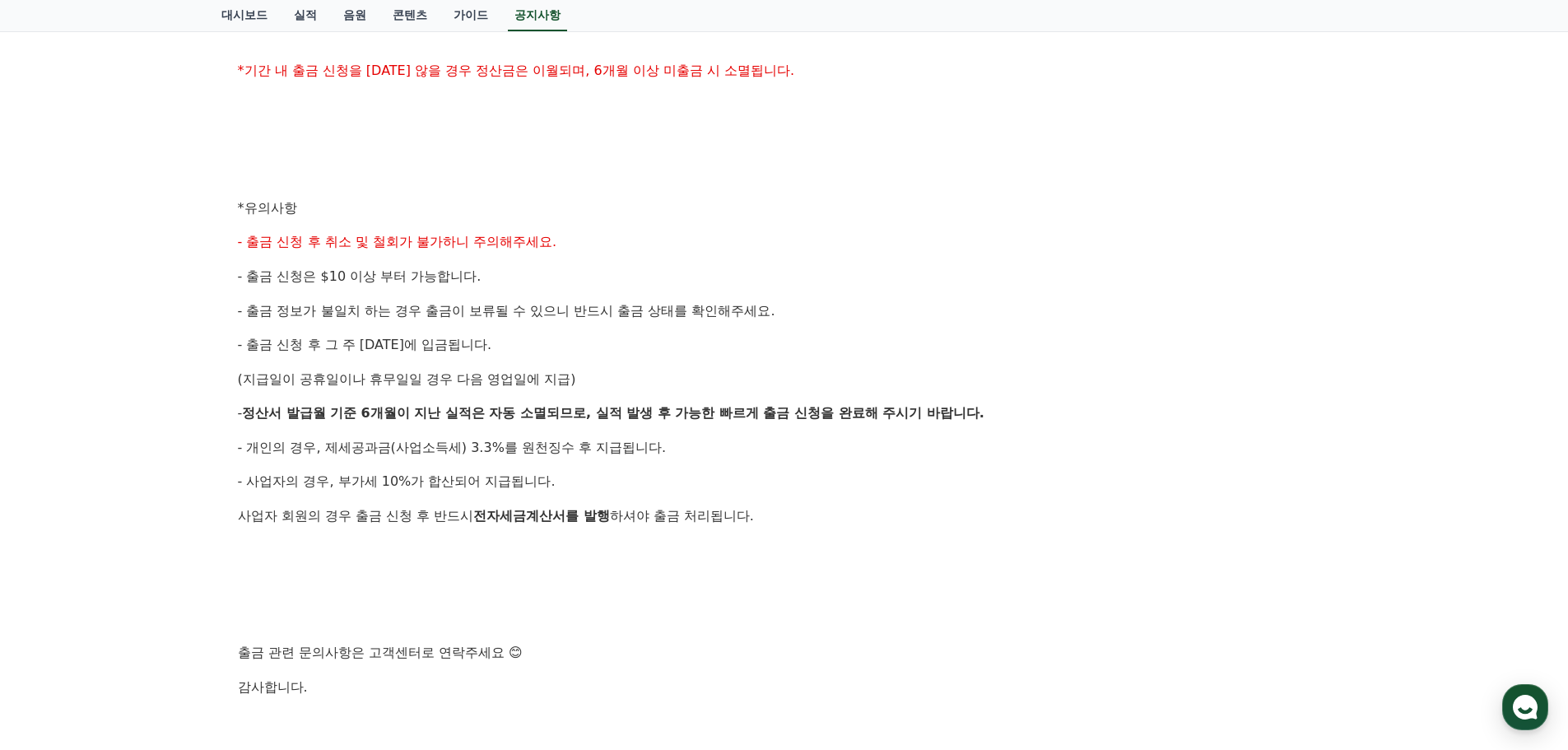
scroll to position [576, 0]
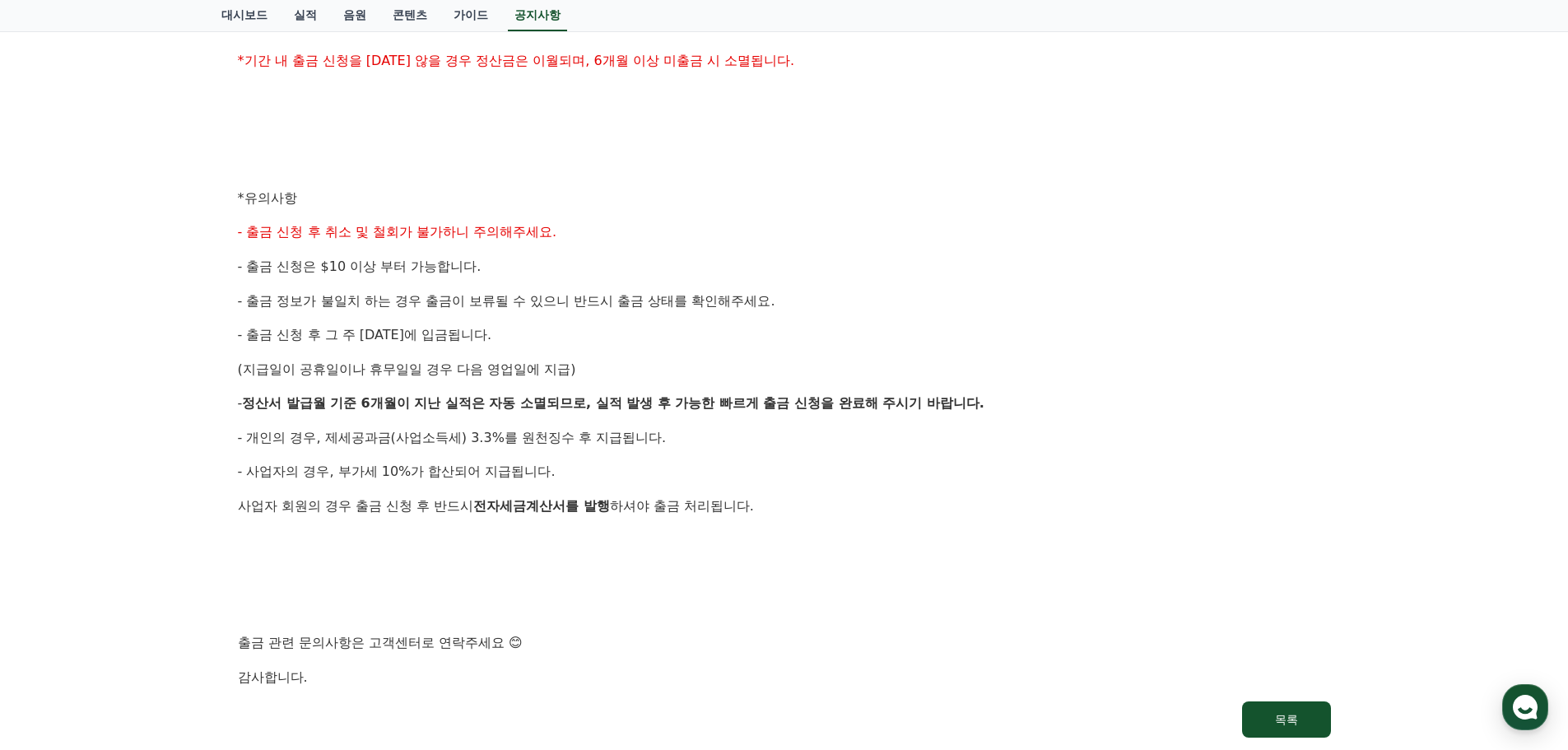
drag, startPoint x: 662, startPoint y: 459, endPoint x: 720, endPoint y: 503, distance: 72.8
click at [720, 503] on div "안녕하세요, 크리워드입니다. 크리워드의 매주정산 8월 1주차 출금 신청 안내드립니다. ✔ 정산 해당 월 : 8월 1주차 실적 ✔ 출금 신청 기…" at bounding box center [784, 215] width 1093 height 945
click at [720, 503] on span "하셔야 출금 처리됩니다." at bounding box center [681, 505] width 144 height 16
drag, startPoint x: 781, startPoint y: 513, endPoint x: 233, endPoint y: 440, distance: 552.8
click at [233, 440] on div "[정산] 8월 1주차 매주정산 출금 신청 안내 작성일: 2025-08-13 안녕하세요, 크리워드입니다. 크리워드의 매주정산 8월 1주차 출금 …" at bounding box center [784, 188] width 1113 height 1117
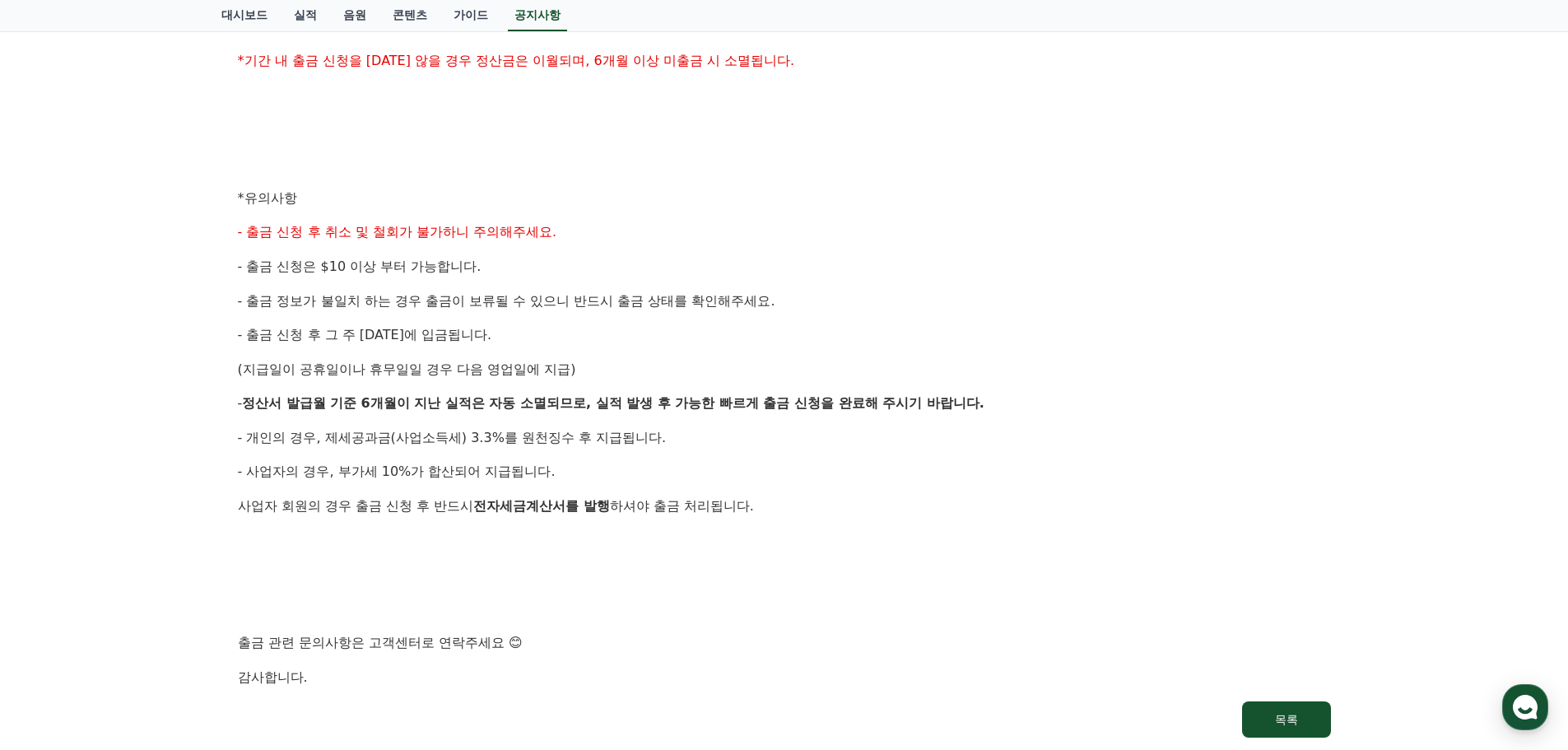
click at [233, 440] on div "[정산] 8월 1주차 매주정산 출금 신청 안내 작성일: 2025-08-13 안녕하세요, 크리워드입니다. 크리워드의 매주정산 8월 1주차 출금 …" at bounding box center [784, 188] width 1113 height 1117
drag, startPoint x: 337, startPoint y: 442, endPoint x: 735, endPoint y: 488, distance: 400.6
click at [735, 488] on div "안녕하세요, 크리워드입니다. 크리워드의 매주정산 8월 1주차 출금 신청 안내드립니다. ✔ 정산 해당 월 : 8월 1주차 실적 ✔ 출금 신청 기…" at bounding box center [784, 215] width 1093 height 945
drag, startPoint x: 799, startPoint y: 505, endPoint x: 233, endPoint y: 445, distance: 569.2
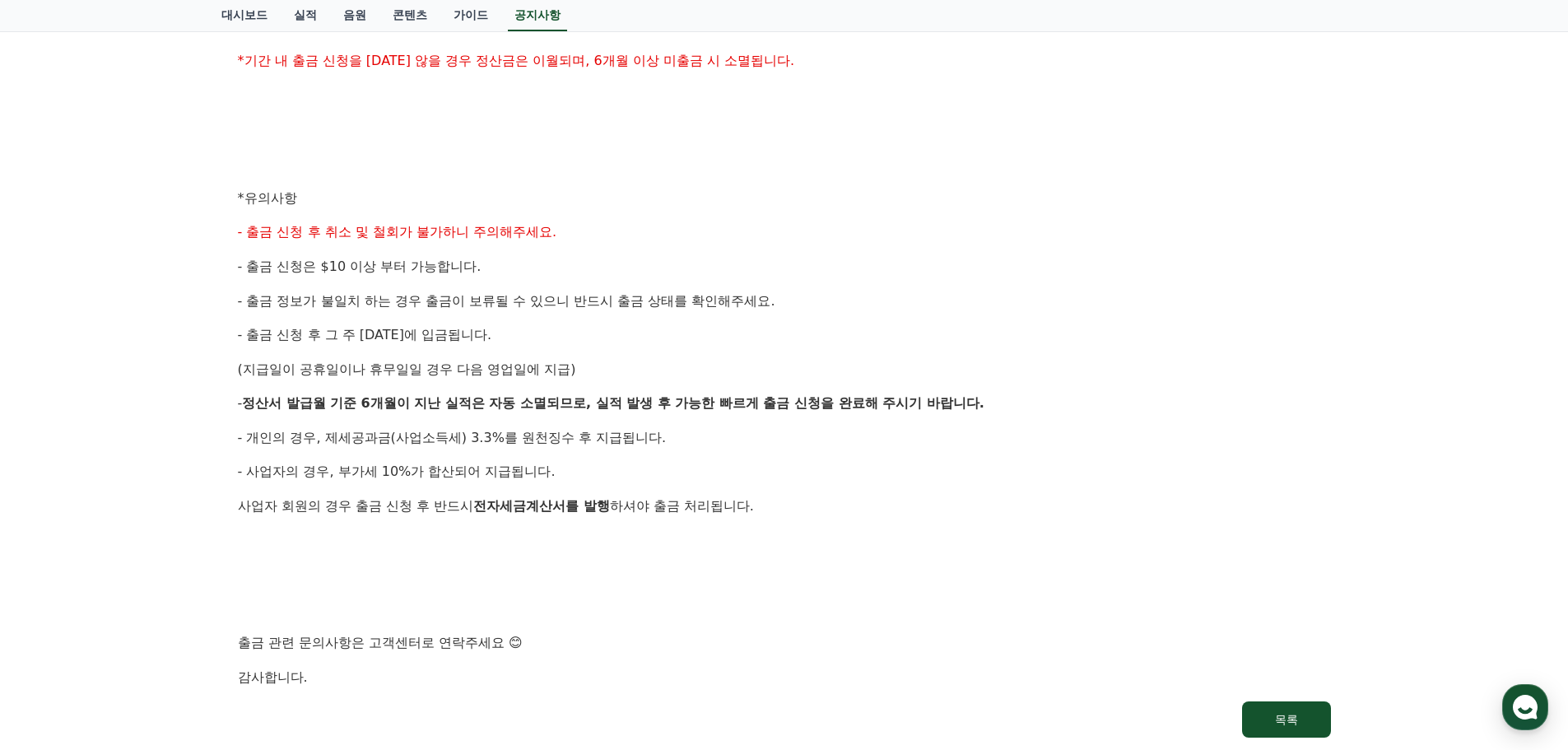
click at [233, 445] on div "[정산] 8월 1주차 매주정산 출금 신청 안내 작성일: 2025-08-13 안녕하세요, 크리워드입니다. 크리워드의 매주정산 8월 1주차 출금 …" at bounding box center [784, 188] width 1113 height 1117
click at [233, 443] on div "[정산] 8월 1주차 매주정산 출금 신청 안내 작성일: 2025-08-13 안녕하세요, 크리워드입니다. 크리워드의 매주정산 8월 1주차 출금 …" at bounding box center [784, 188] width 1113 height 1117
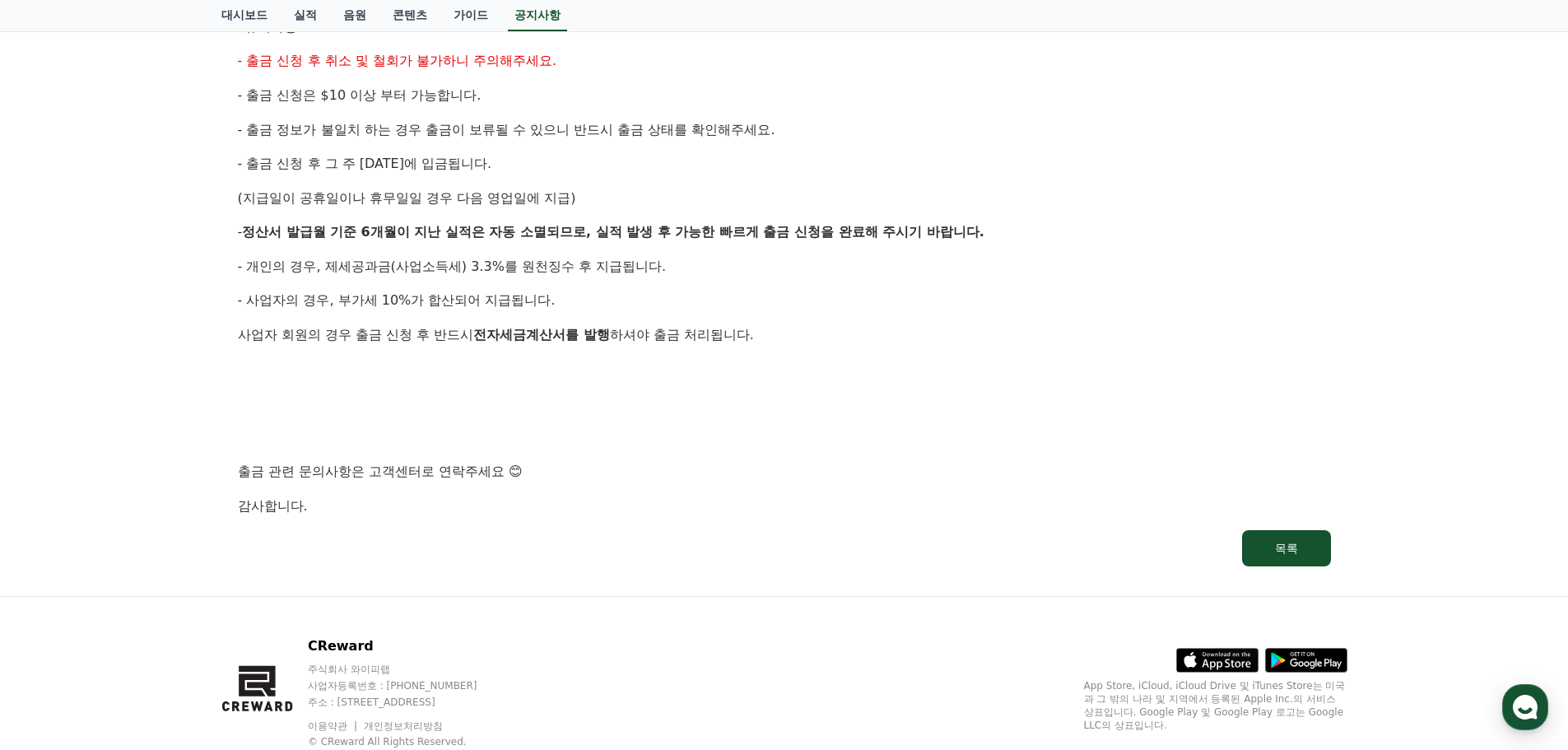
scroll to position [798, 0]
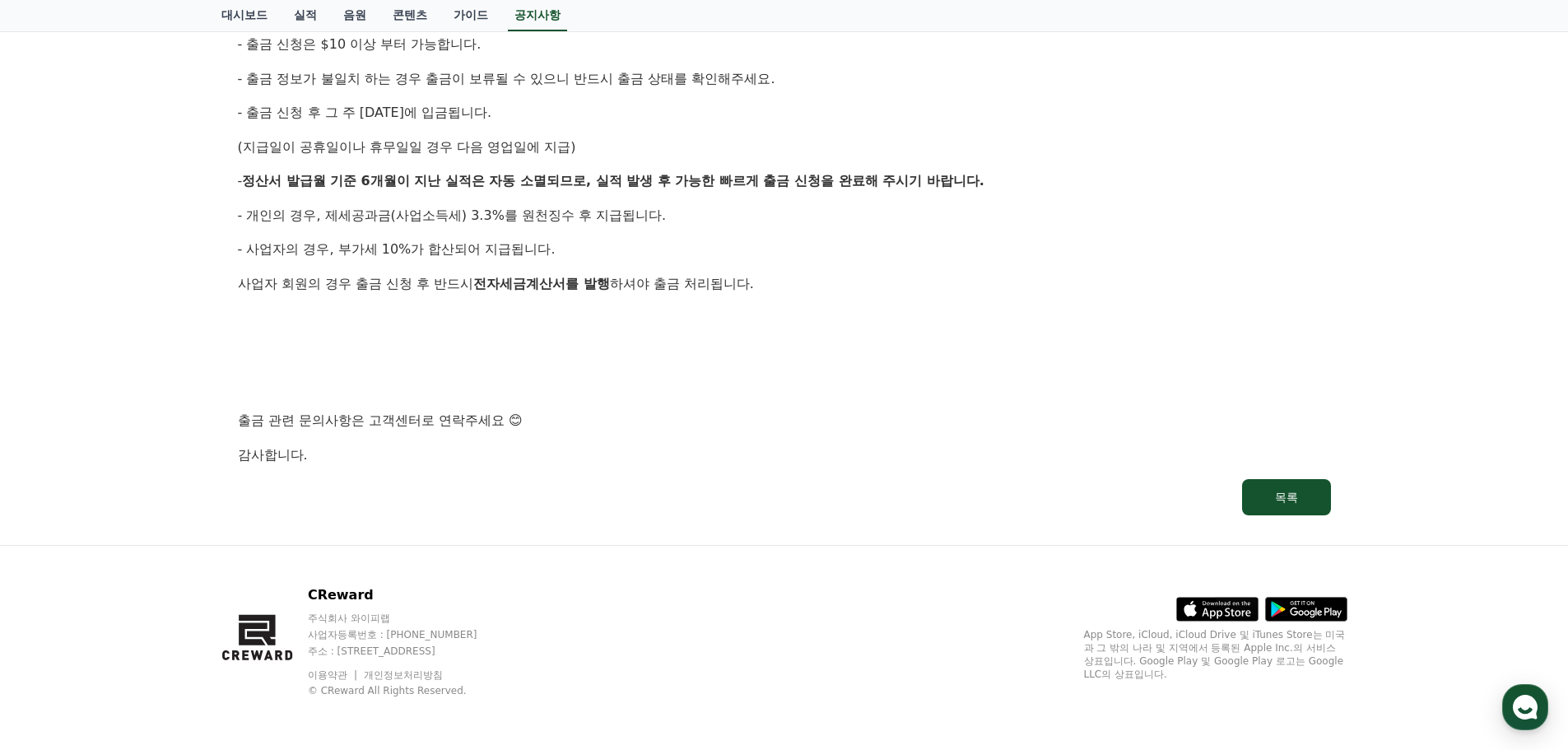
drag, startPoint x: 562, startPoint y: 649, endPoint x: 417, endPoint y: 651, distance: 145.0
click at [417, 651] on p "주소 : [STREET_ADDRESS]" at bounding box center [408, 651] width 201 height 13
drag, startPoint x: 416, startPoint y: 650, endPoint x: 598, endPoint y: 647, distance: 182.0
click at [509, 647] on p "주소 : [STREET_ADDRESS]" at bounding box center [408, 651] width 201 height 13
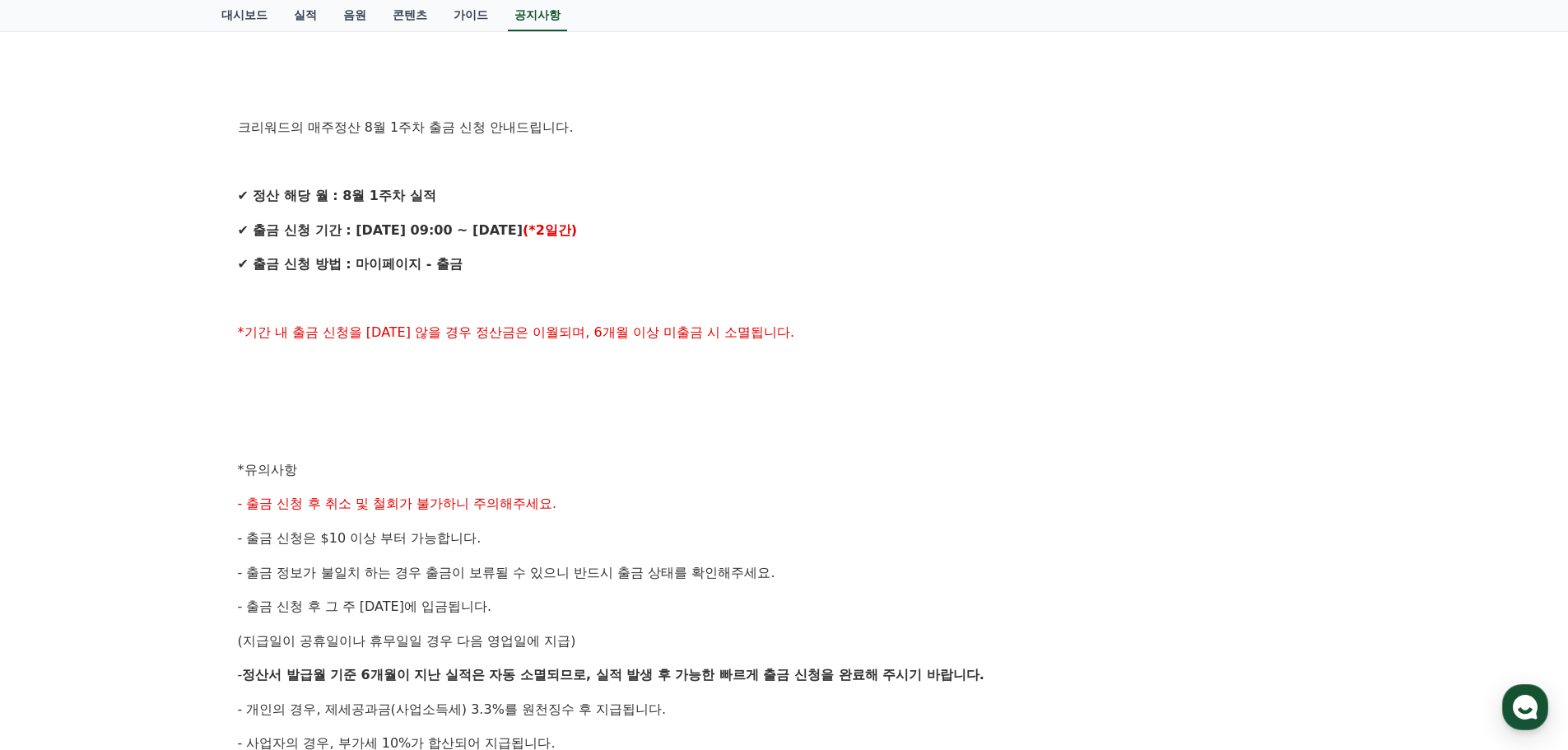
scroll to position [0, 0]
